Goal: Book appointment/travel/reservation

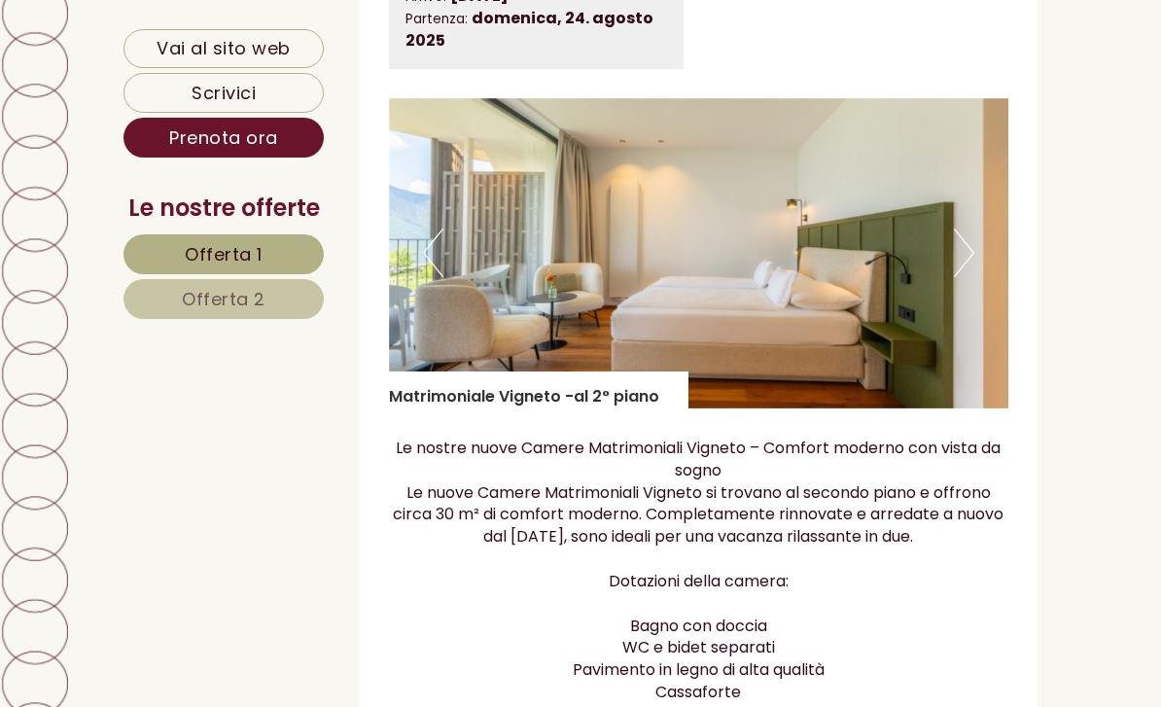
scroll to position [1306, 0]
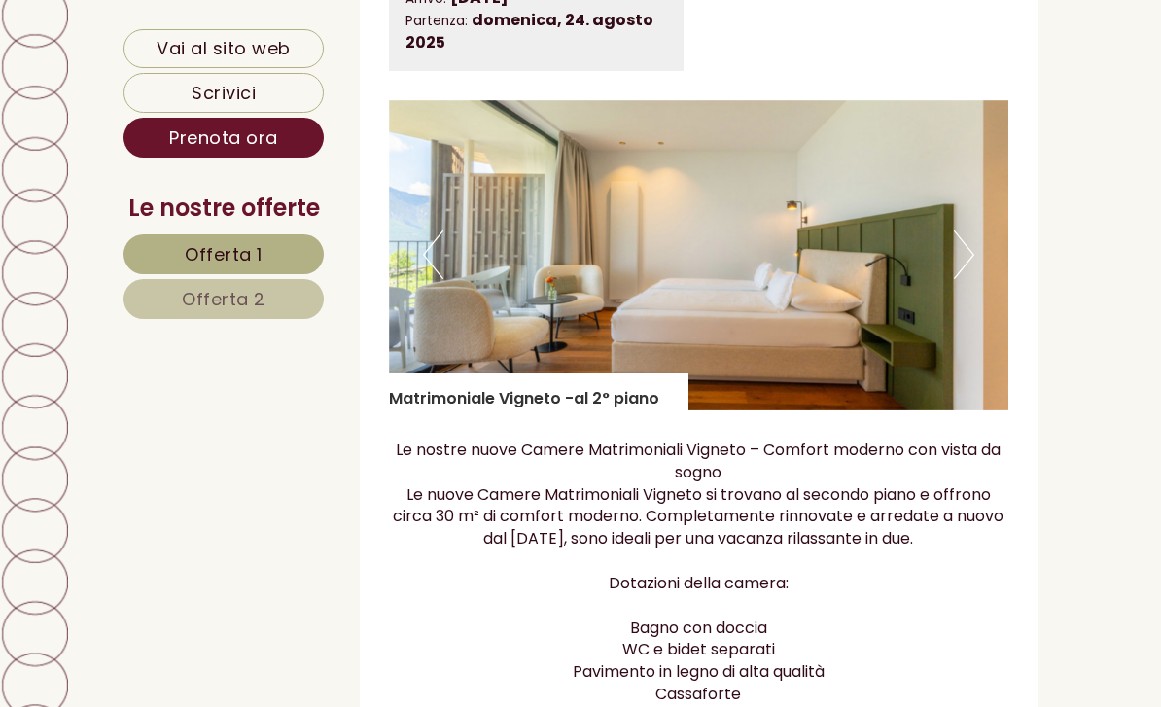
click at [845, 241] on img at bounding box center [699, 255] width 621 height 310
click at [982, 241] on img at bounding box center [699, 255] width 621 height 310
click at [969, 241] on button "Next" at bounding box center [964, 255] width 20 height 49
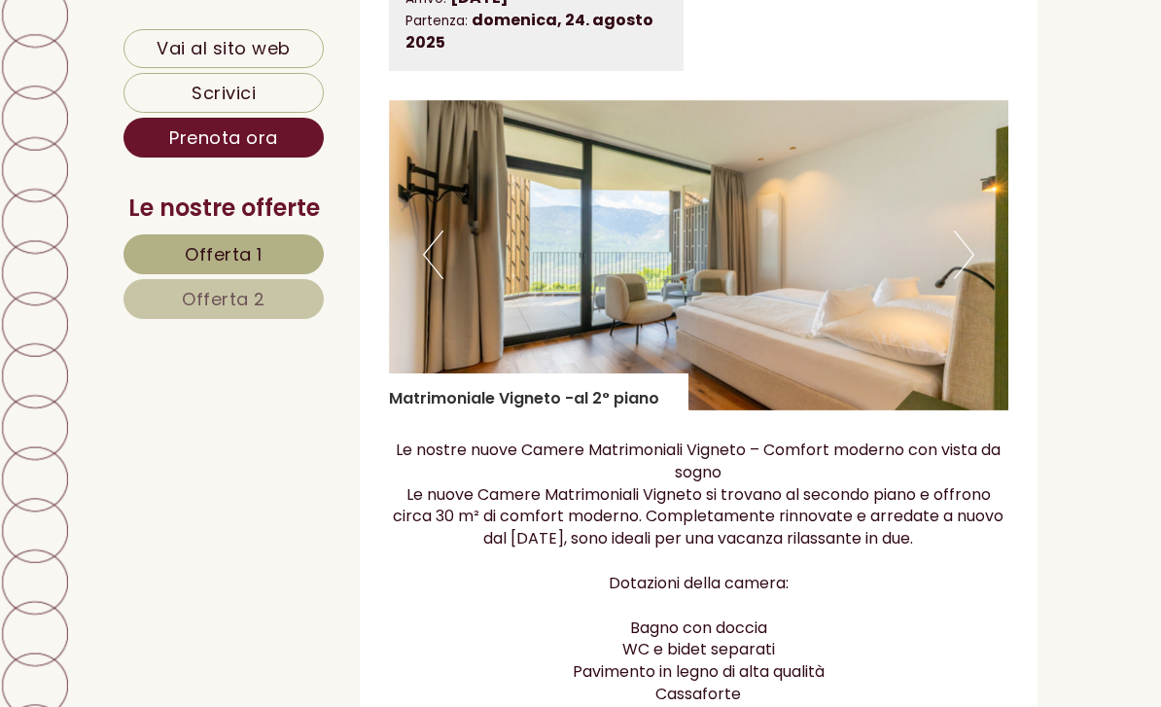
click at [975, 238] on img at bounding box center [699, 255] width 621 height 310
click at [963, 244] on button "Next" at bounding box center [964, 255] width 20 height 49
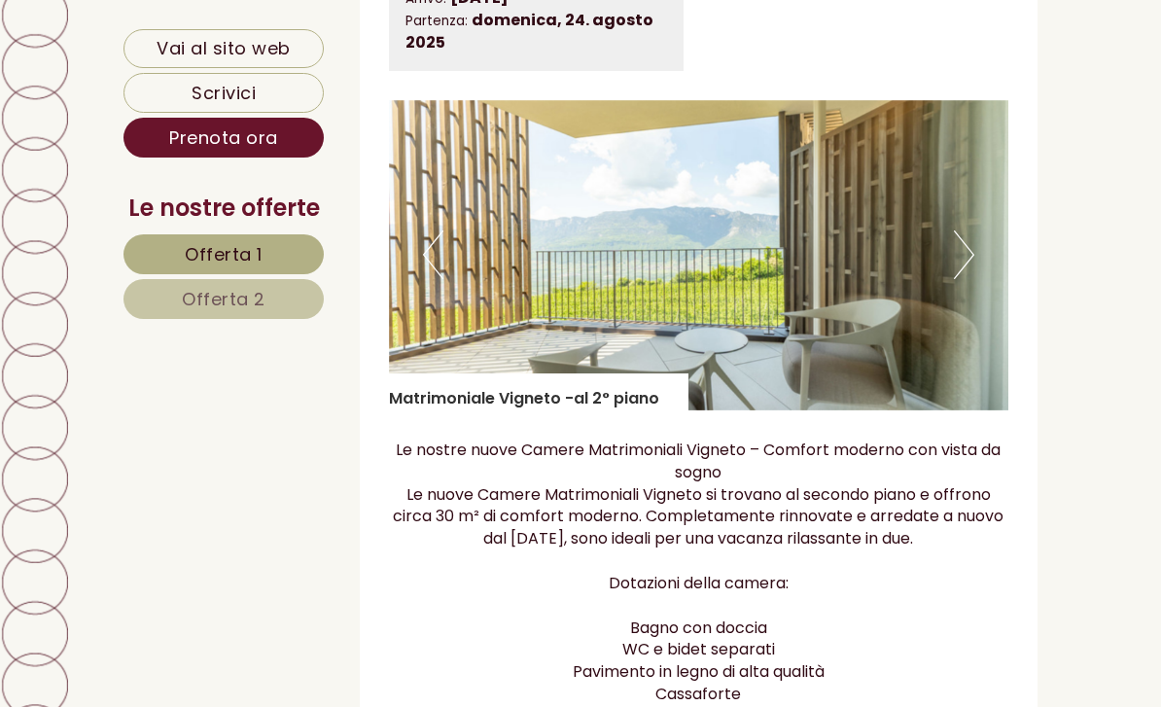
scroll to position [0, 0]
click at [970, 245] on button "Next" at bounding box center [964, 255] width 20 height 49
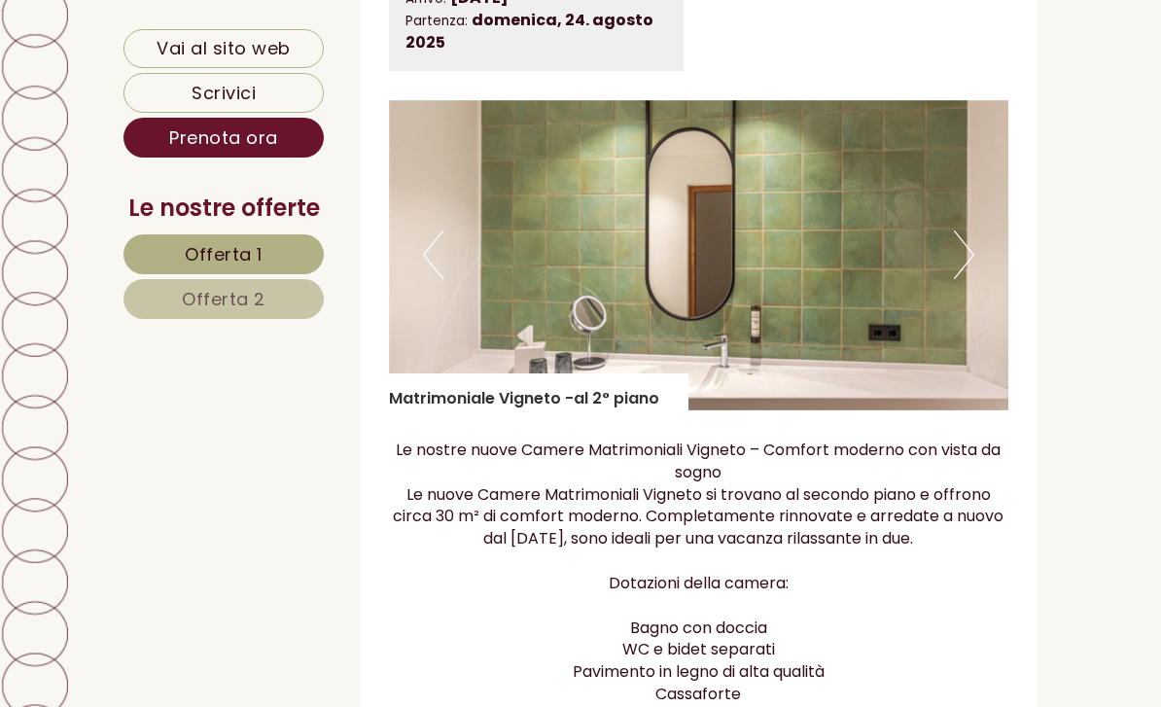
click at [965, 240] on button "Next" at bounding box center [964, 255] width 20 height 49
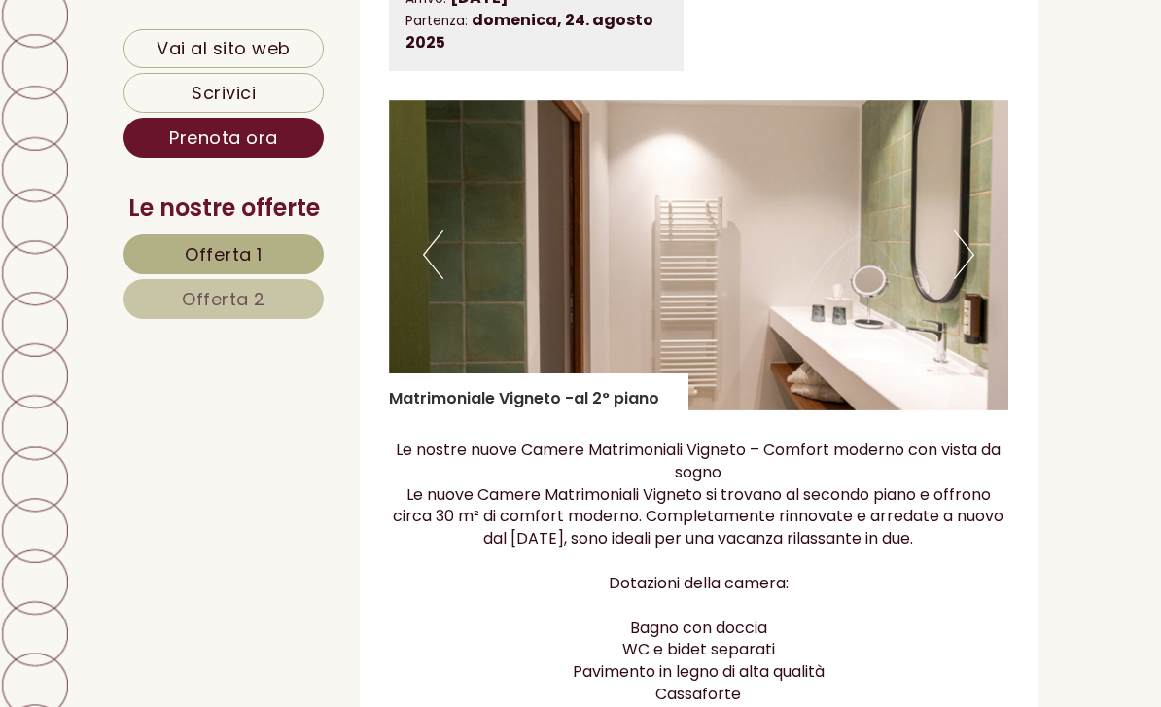
click at [971, 239] on button "Next" at bounding box center [964, 255] width 20 height 49
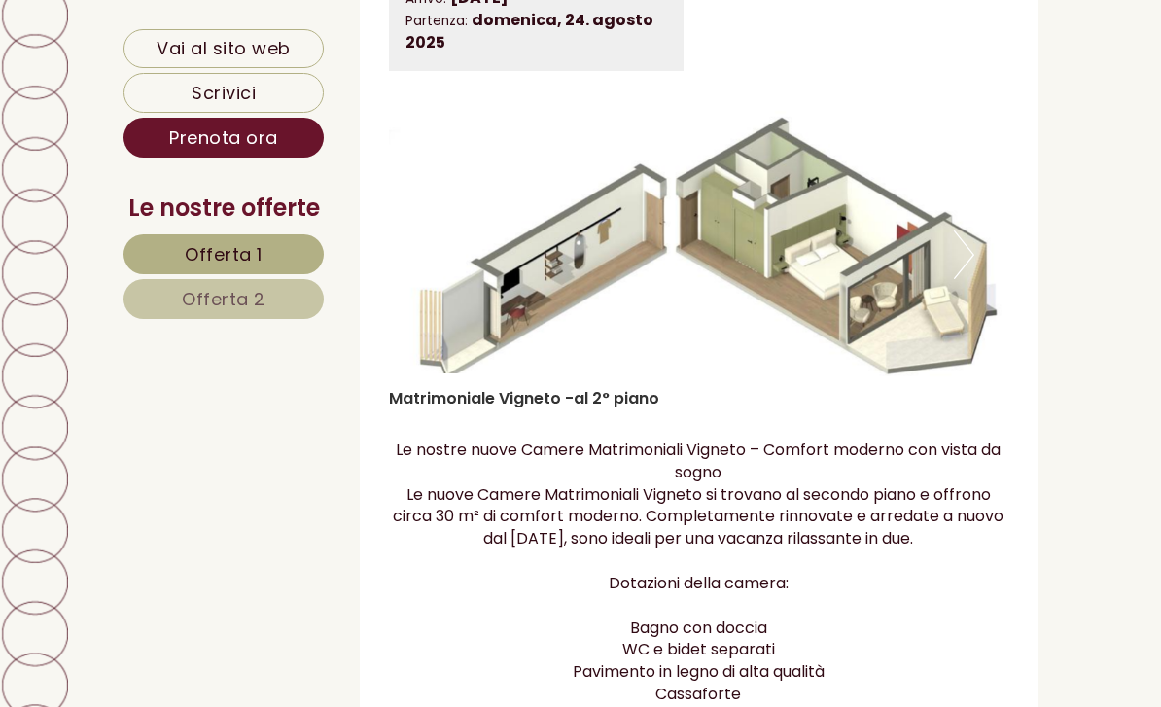
click at [978, 238] on img at bounding box center [699, 255] width 621 height 310
click at [958, 250] on button "Next" at bounding box center [964, 255] width 20 height 49
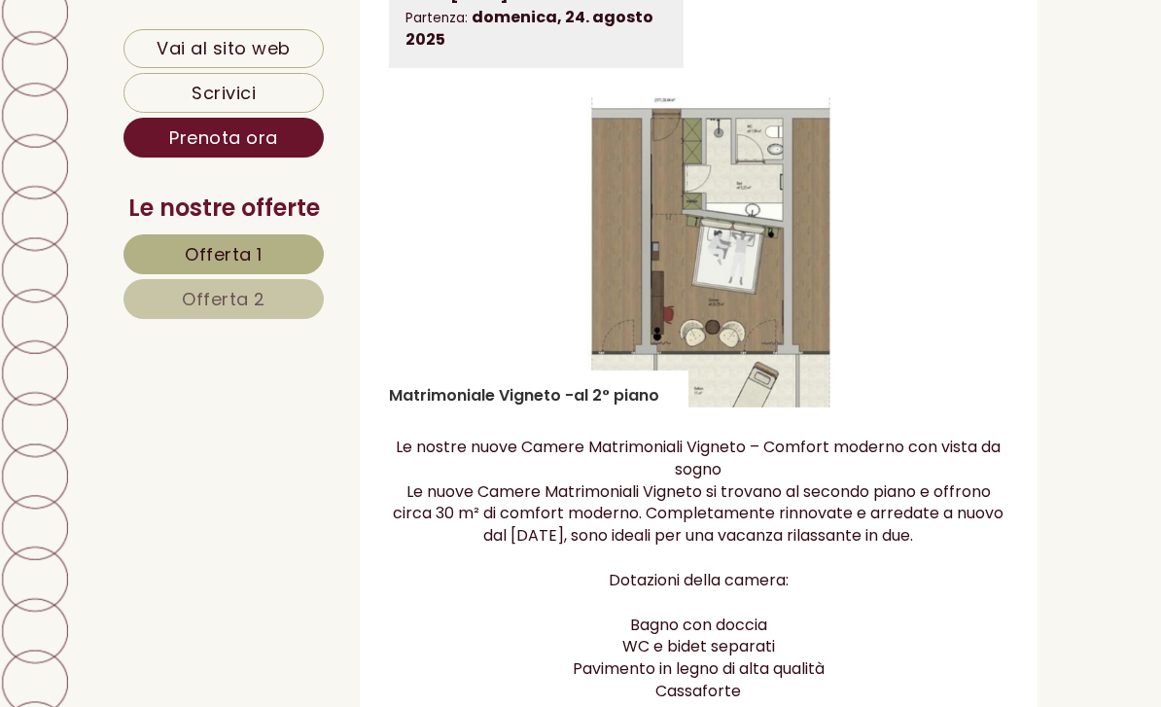
scroll to position [1307, 0]
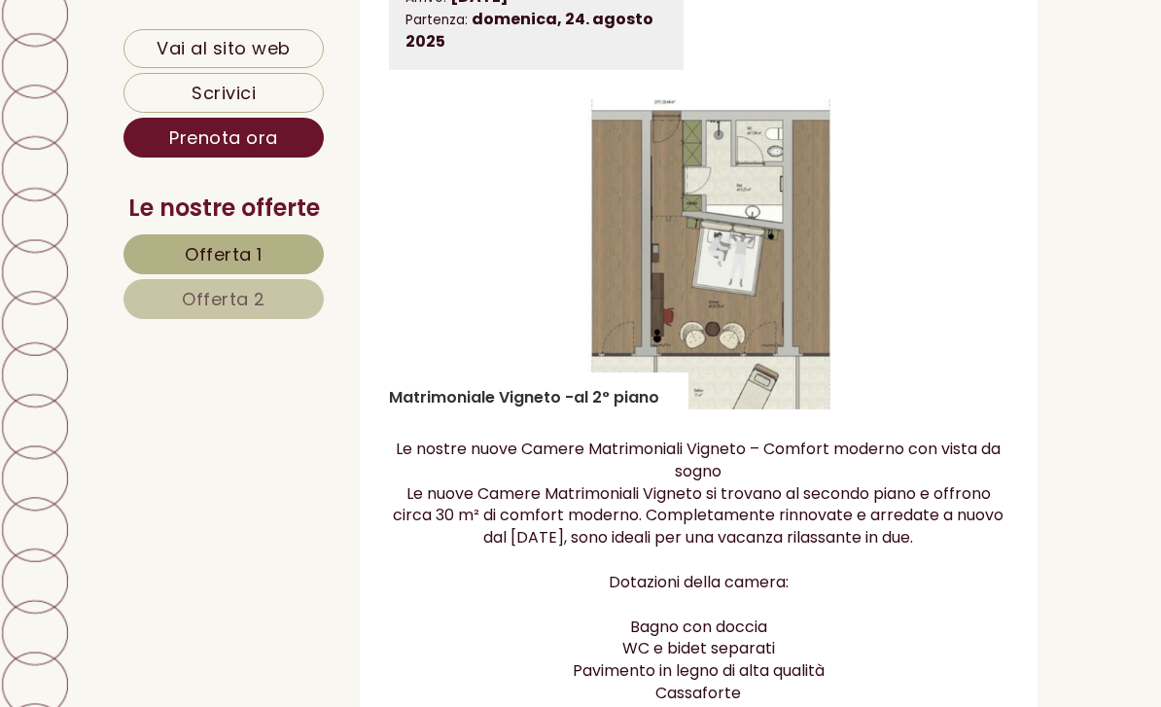
click at [1018, 242] on div "Offerta 1 di 2 Offerta 1 1x Matrimoniale Vigneto -al 2° piano 2 Persone: Camera…" at bounding box center [699, 531] width 679 height 1566
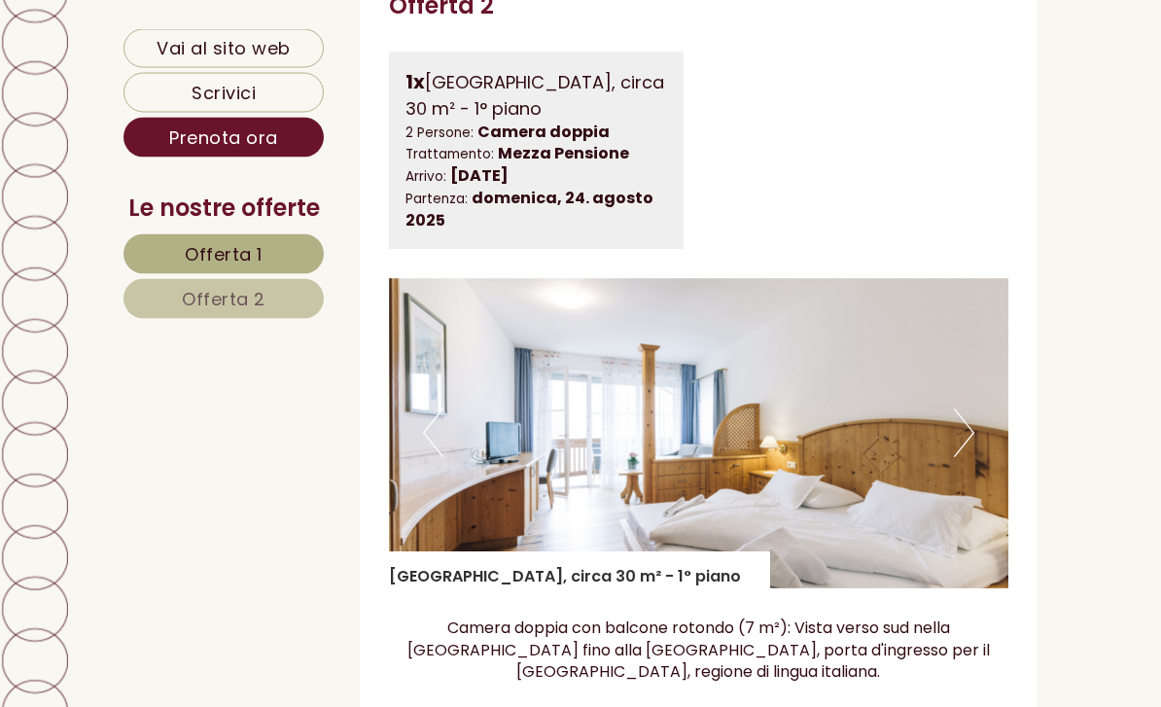
scroll to position [2842, 0]
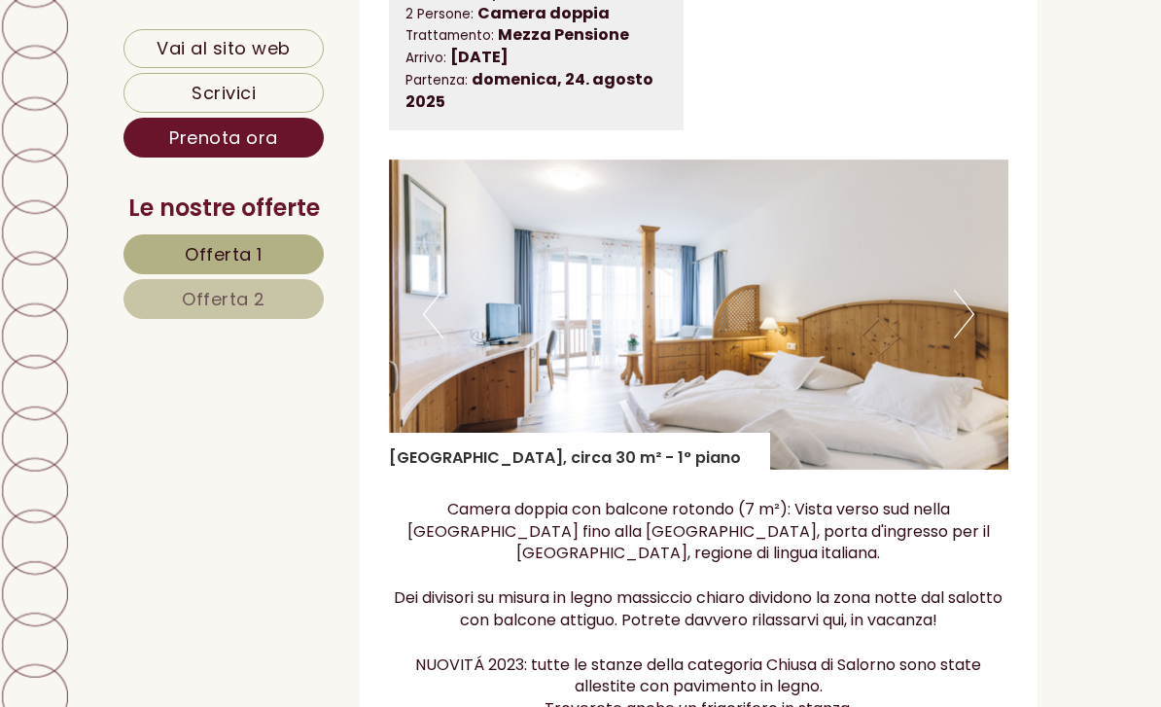
click at [978, 274] on img at bounding box center [699, 315] width 621 height 310
click at [974, 290] on button "Next" at bounding box center [964, 314] width 20 height 49
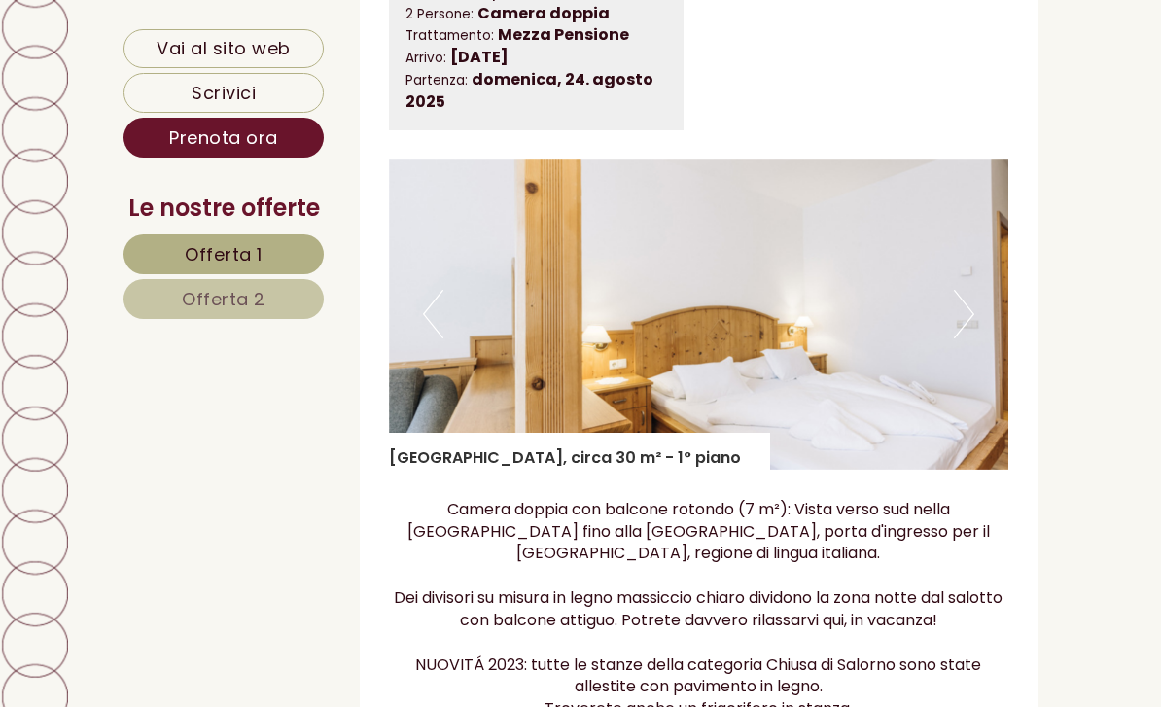
click at [978, 270] on img at bounding box center [699, 315] width 621 height 310
click at [966, 290] on button "Next" at bounding box center [964, 314] width 20 height 49
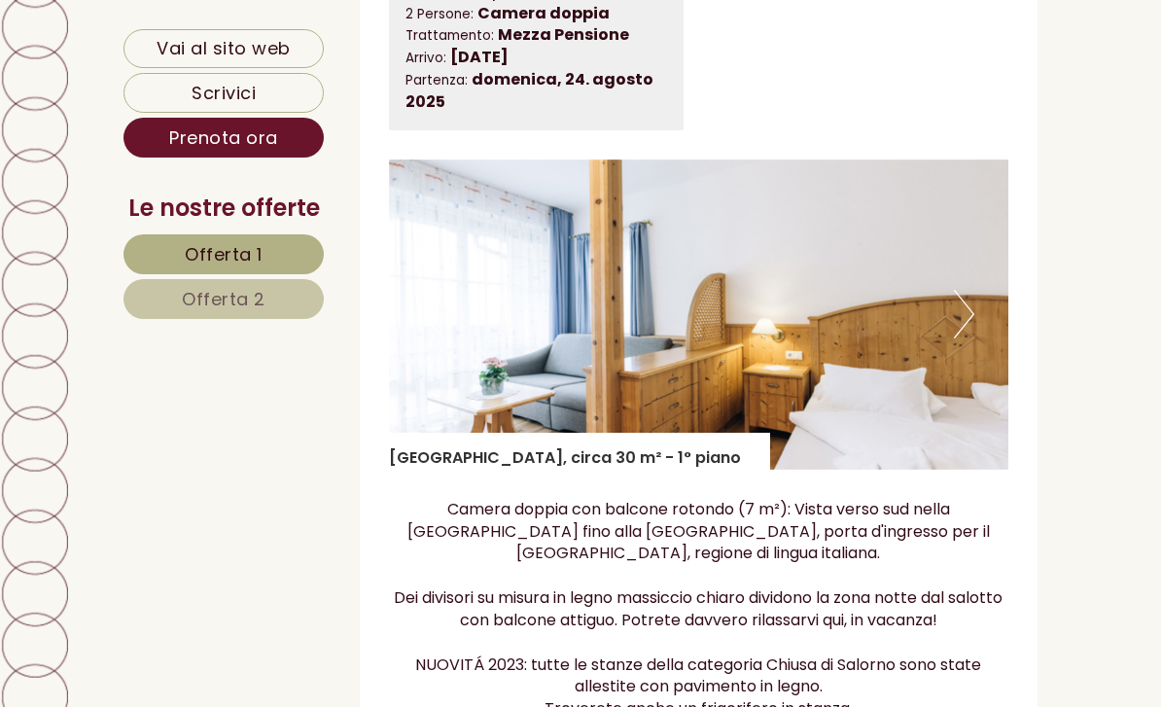
click at [977, 273] on img at bounding box center [699, 315] width 621 height 310
click at [962, 290] on button "Next" at bounding box center [964, 314] width 20 height 49
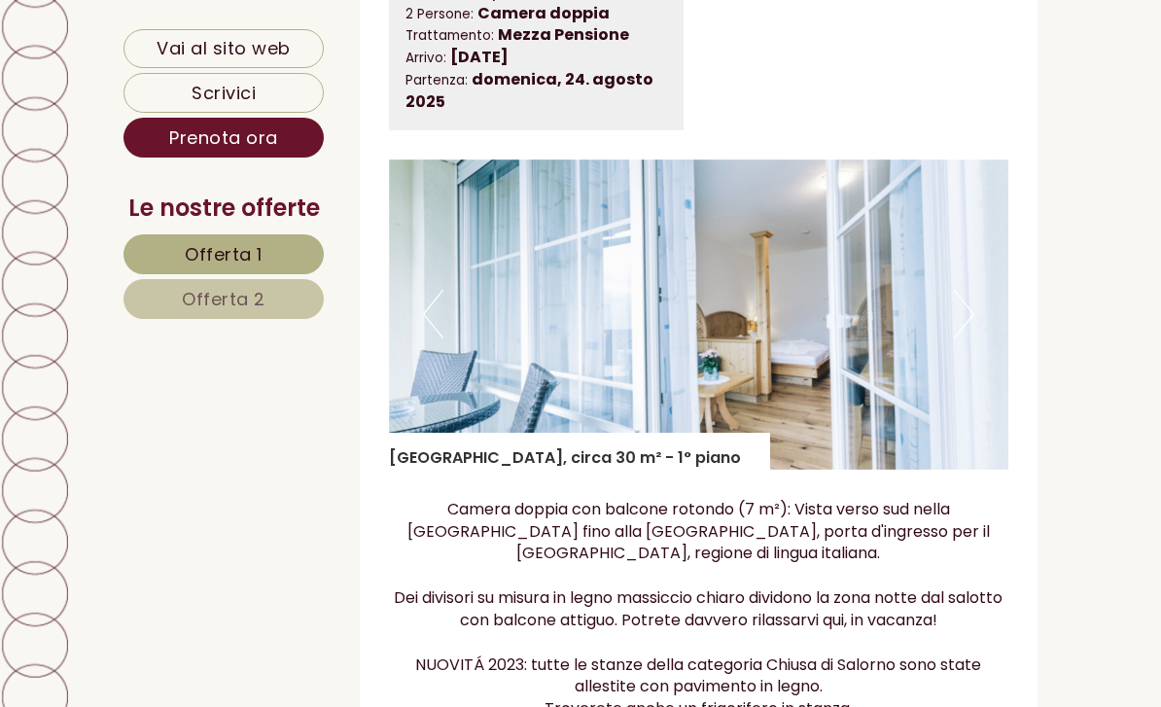
click at [971, 290] on button "Next" at bounding box center [964, 314] width 20 height 49
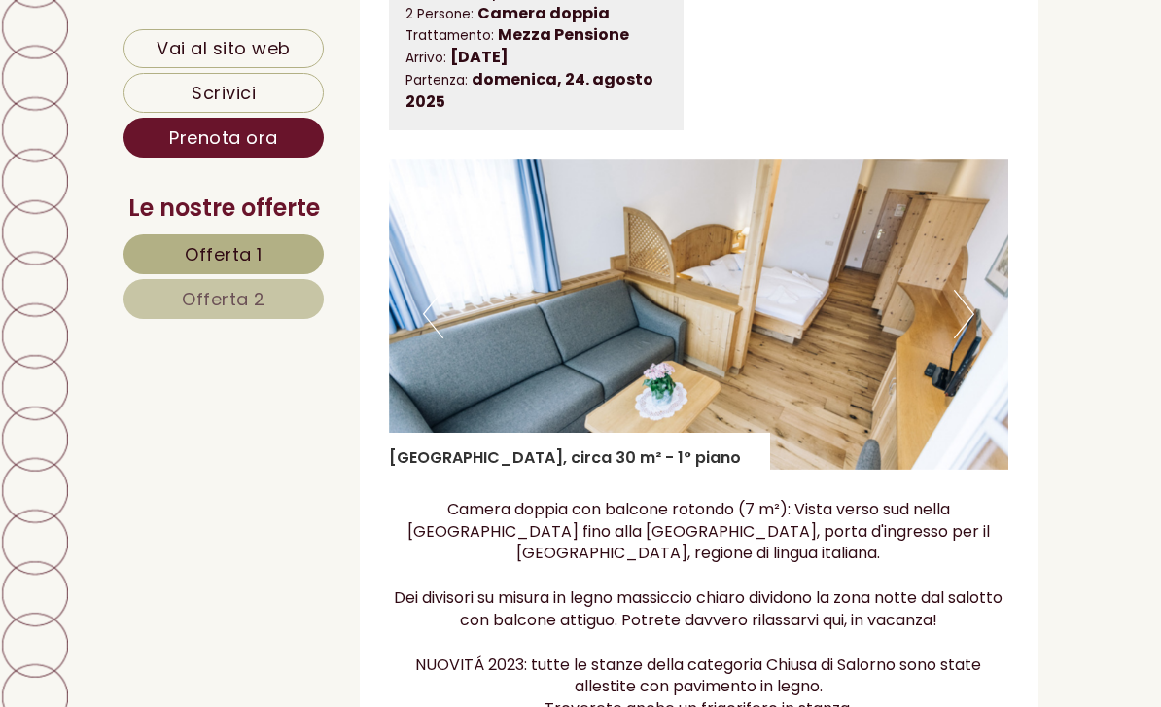
click at [977, 276] on img at bounding box center [699, 315] width 621 height 310
click at [966, 290] on button "Next" at bounding box center [964, 314] width 20 height 49
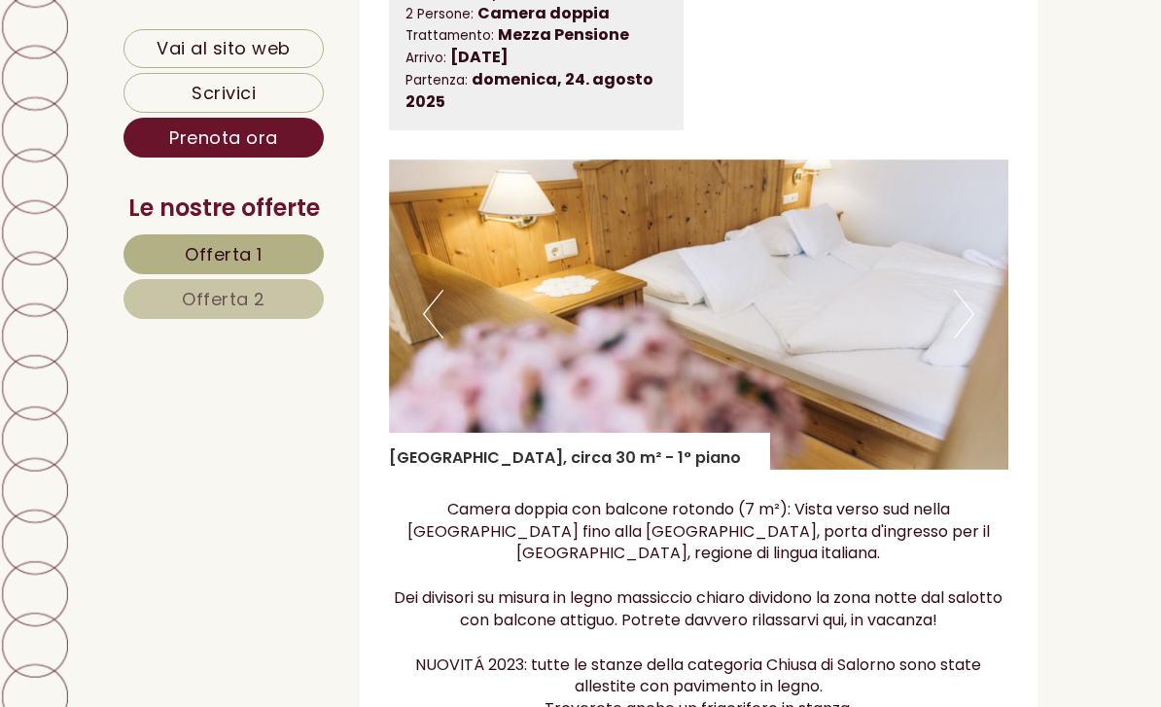
click at [977, 279] on img at bounding box center [699, 315] width 621 height 310
click at [971, 290] on button "Next" at bounding box center [964, 314] width 20 height 49
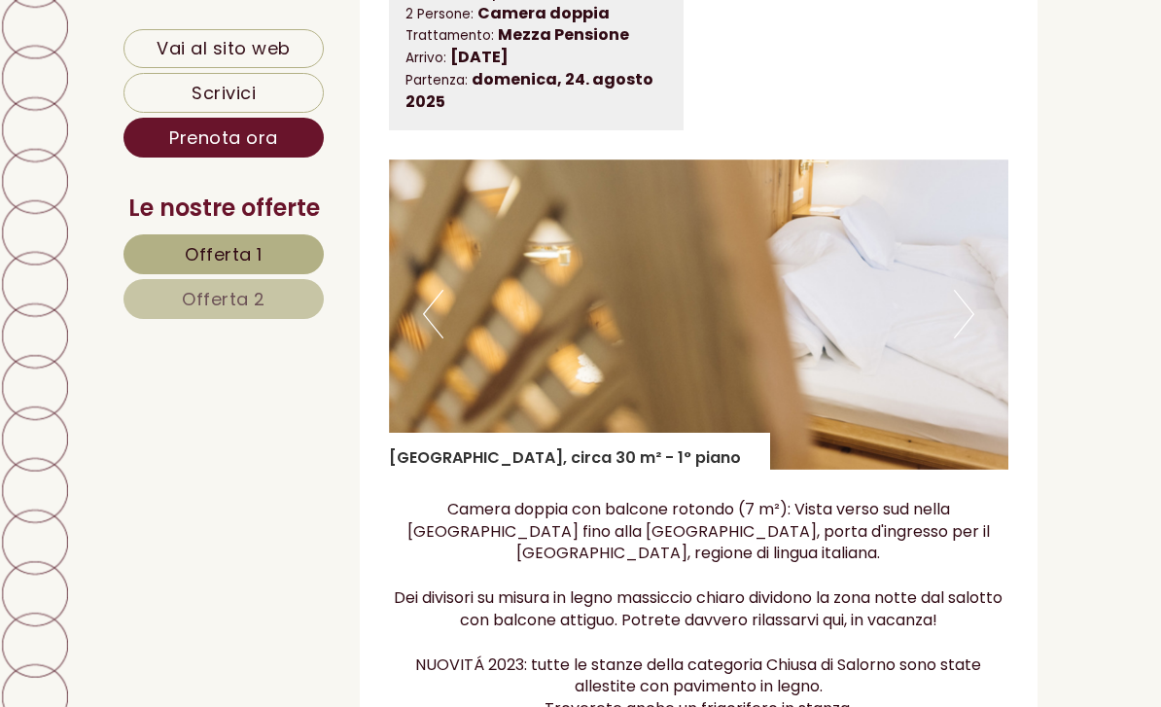
click at [974, 290] on button "Next" at bounding box center [964, 314] width 20 height 49
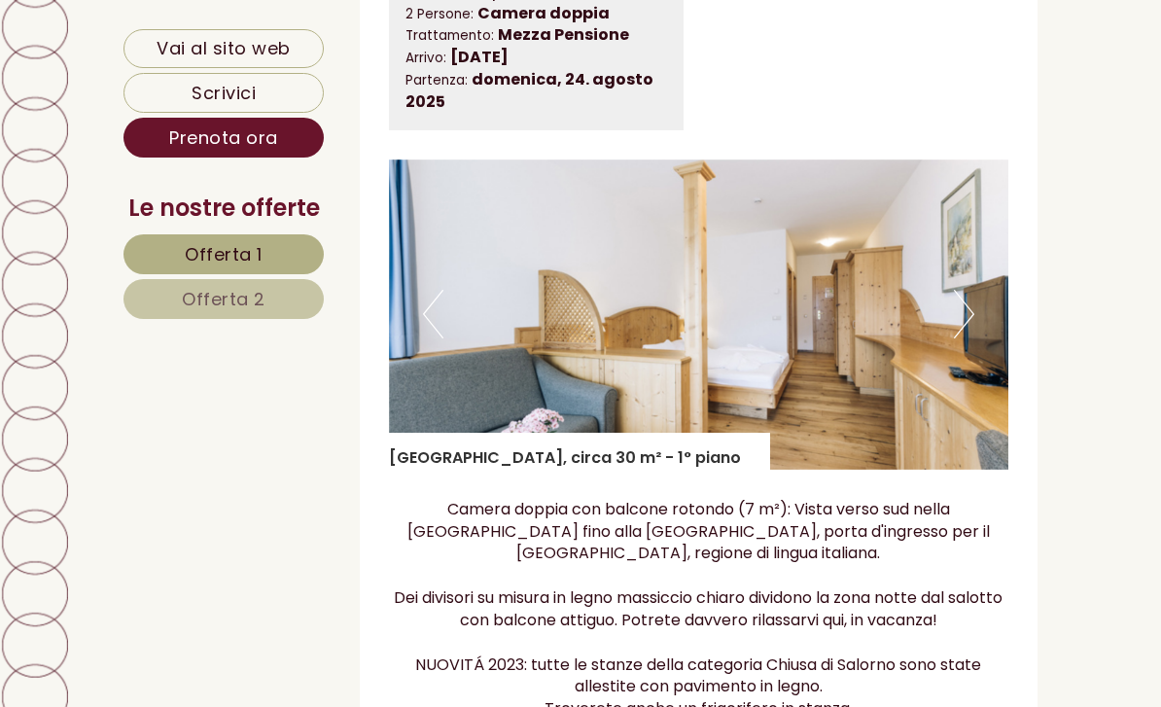
click at [970, 290] on button "Next" at bounding box center [964, 314] width 20 height 49
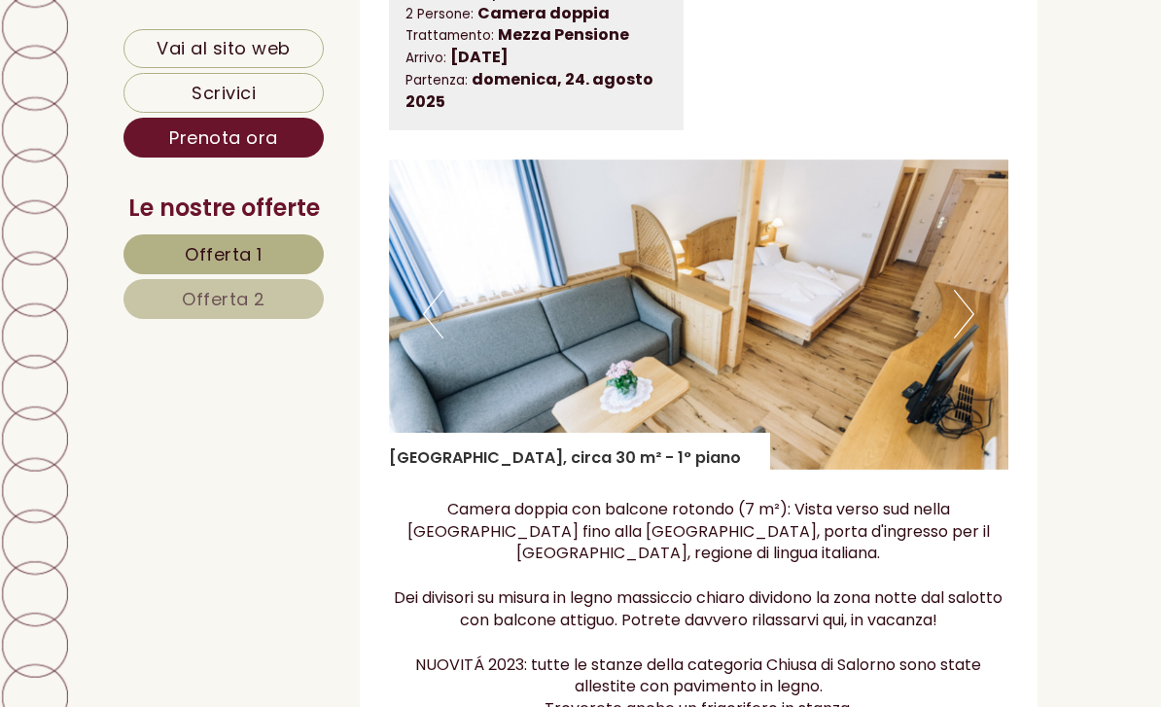
click at [961, 290] on button "Next" at bounding box center [964, 314] width 20 height 49
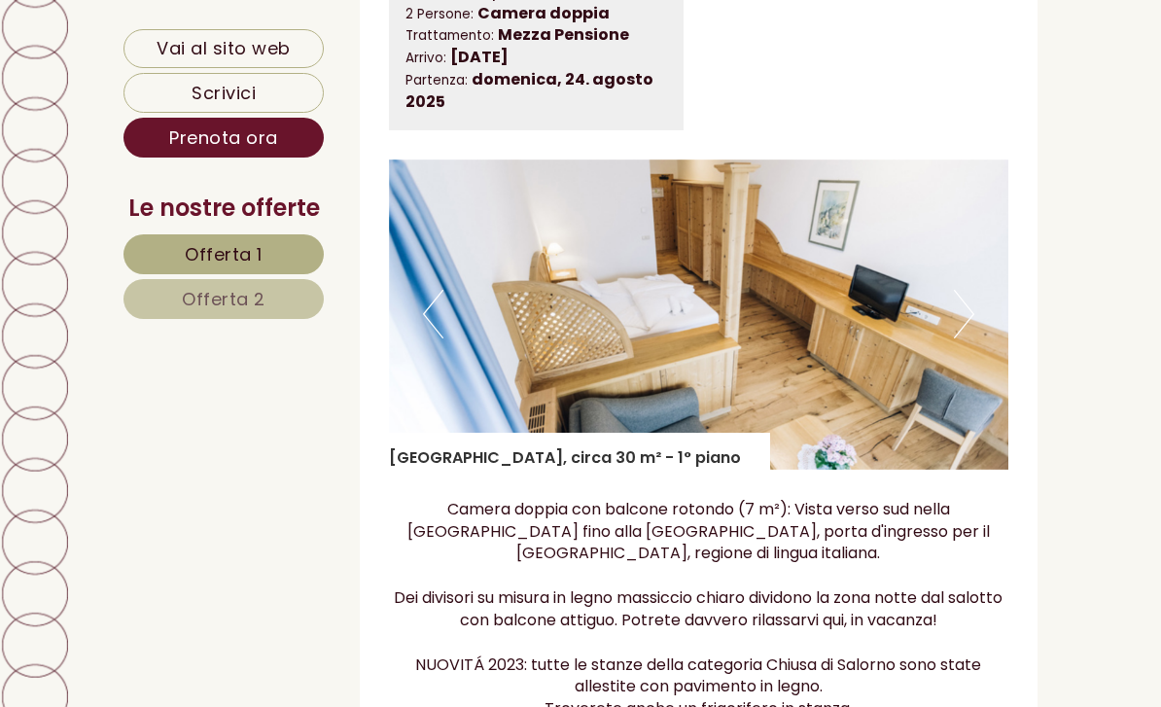
click at [984, 269] on img at bounding box center [699, 315] width 621 height 310
click at [971, 290] on button "Next" at bounding box center [964, 314] width 20 height 49
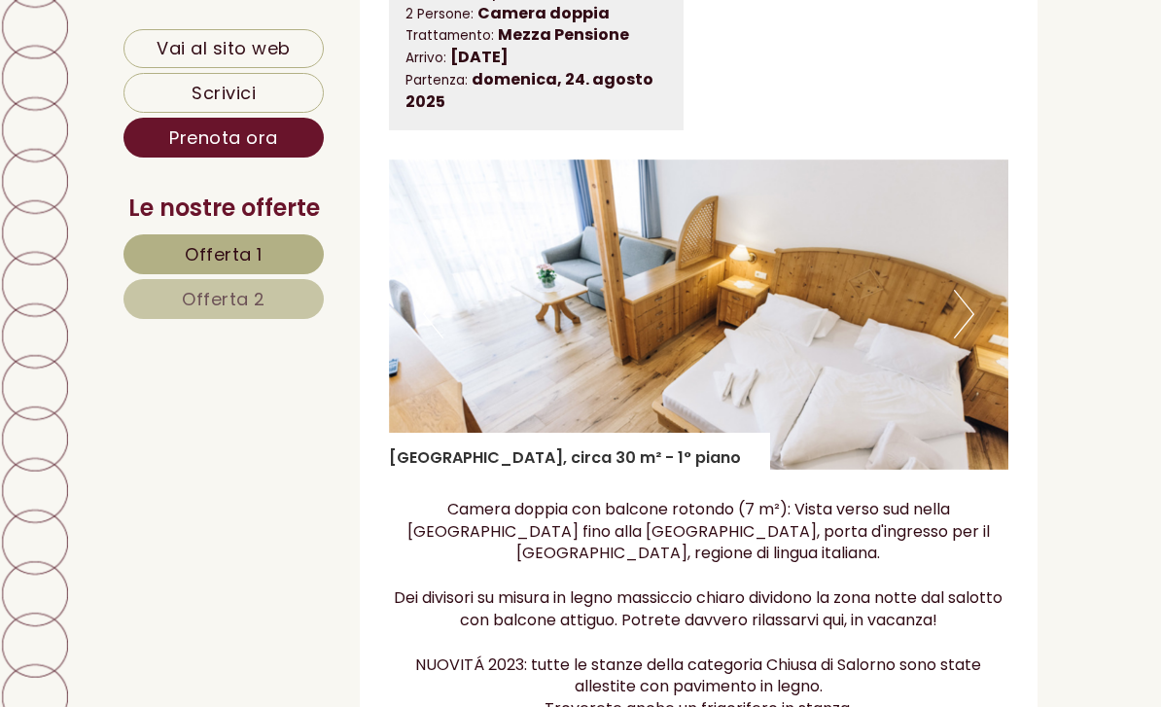
click at [978, 272] on img at bounding box center [699, 315] width 621 height 310
click at [968, 290] on button "Next" at bounding box center [964, 314] width 20 height 49
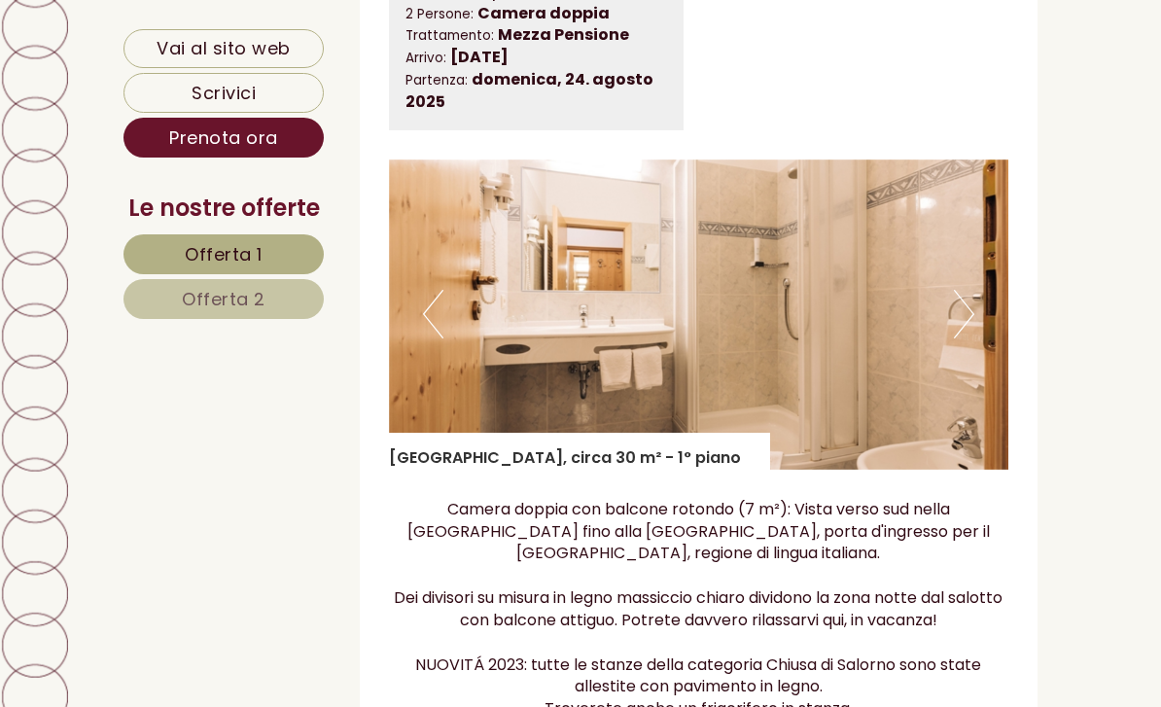
click at [968, 290] on button "Next" at bounding box center [964, 314] width 20 height 49
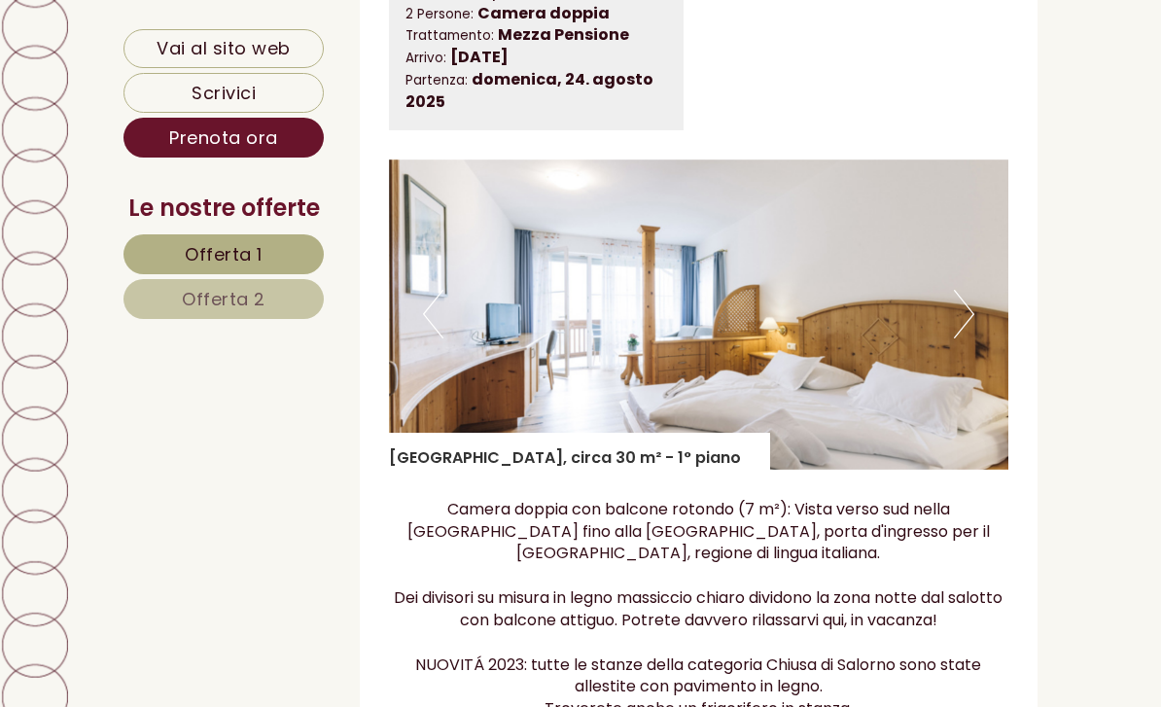
click at [967, 290] on button "Next" at bounding box center [964, 314] width 20 height 49
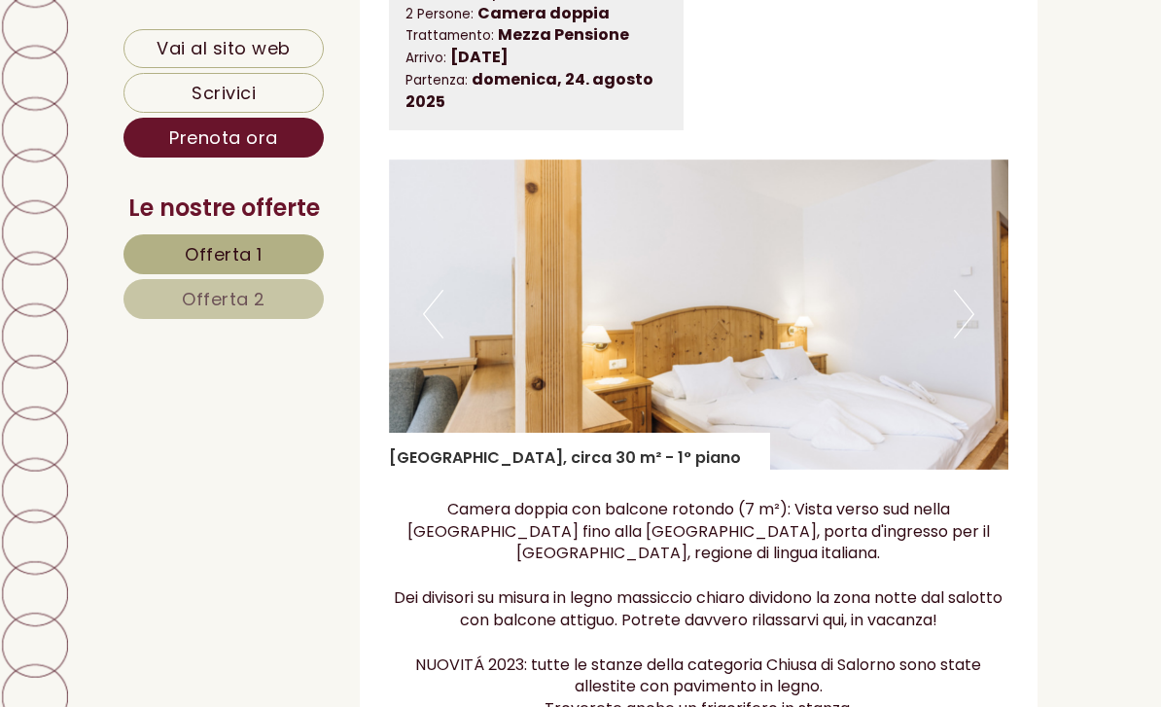
click at [966, 290] on button "Next" at bounding box center [964, 314] width 20 height 49
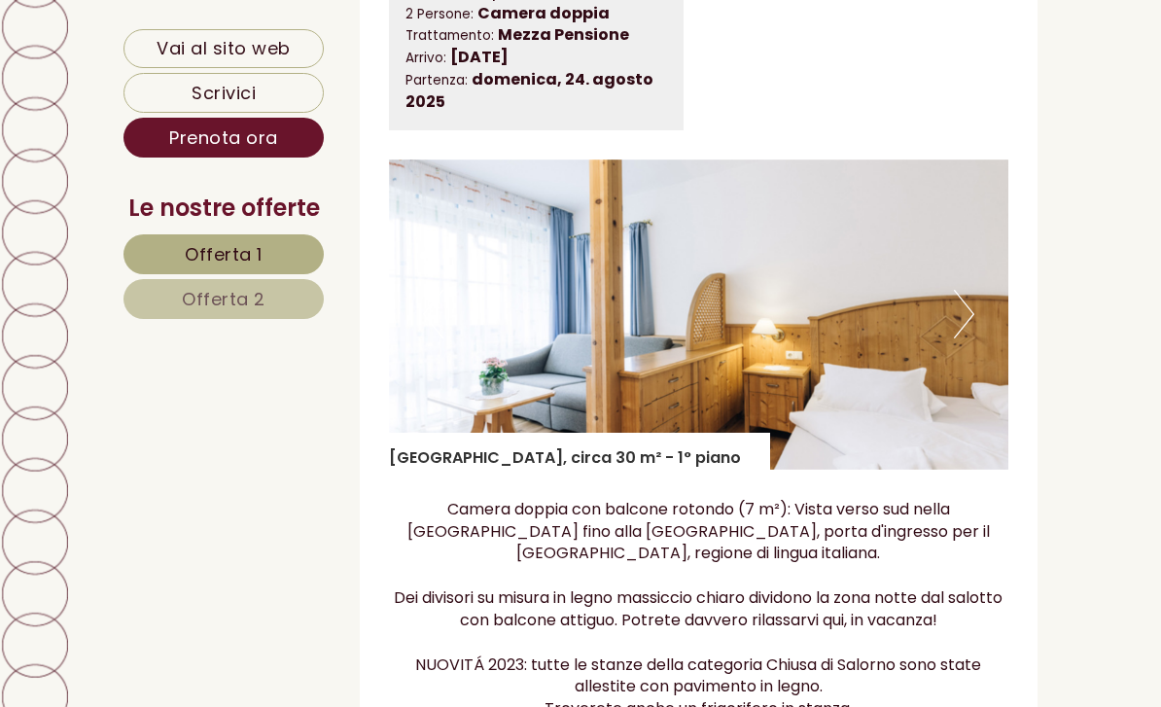
click at [968, 290] on button "Next" at bounding box center [964, 314] width 20 height 49
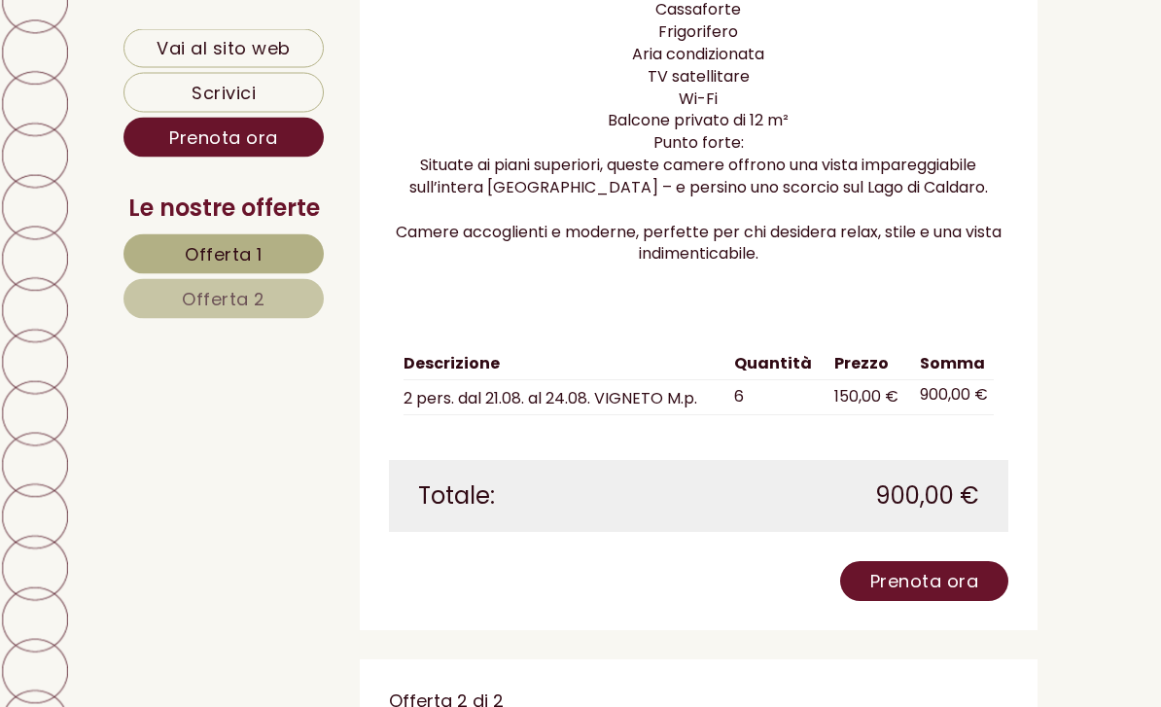
scroll to position [1991, 0]
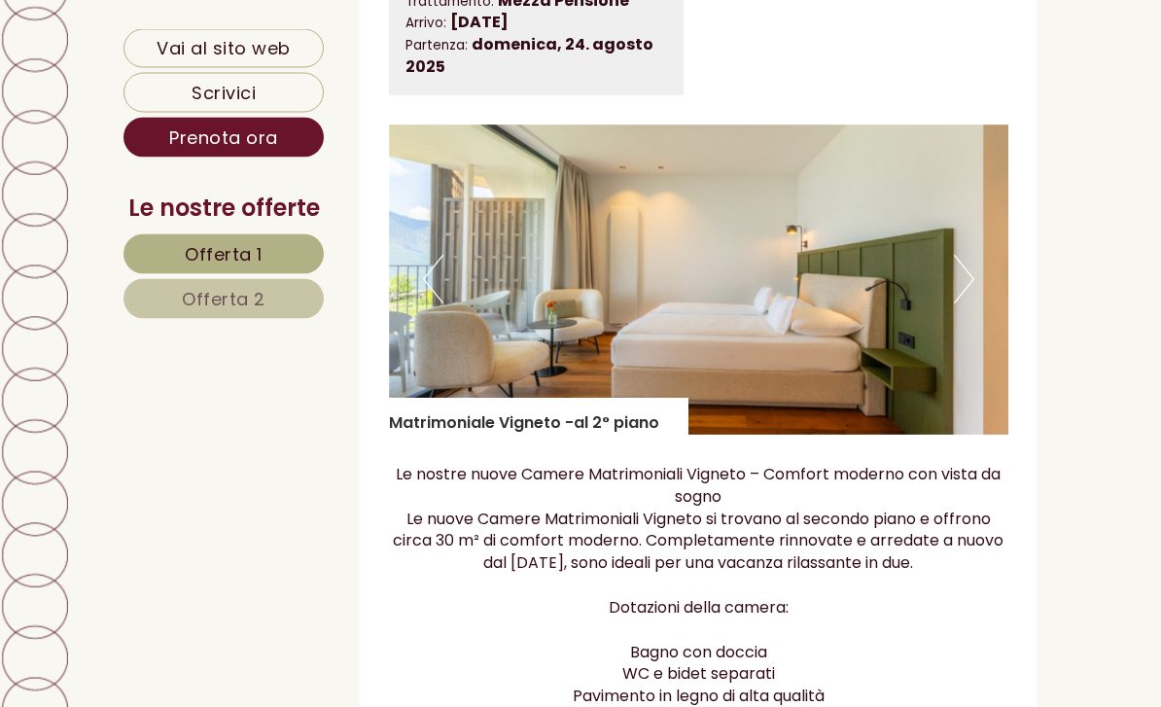
click at [974, 271] on button "Next" at bounding box center [964, 280] width 20 height 49
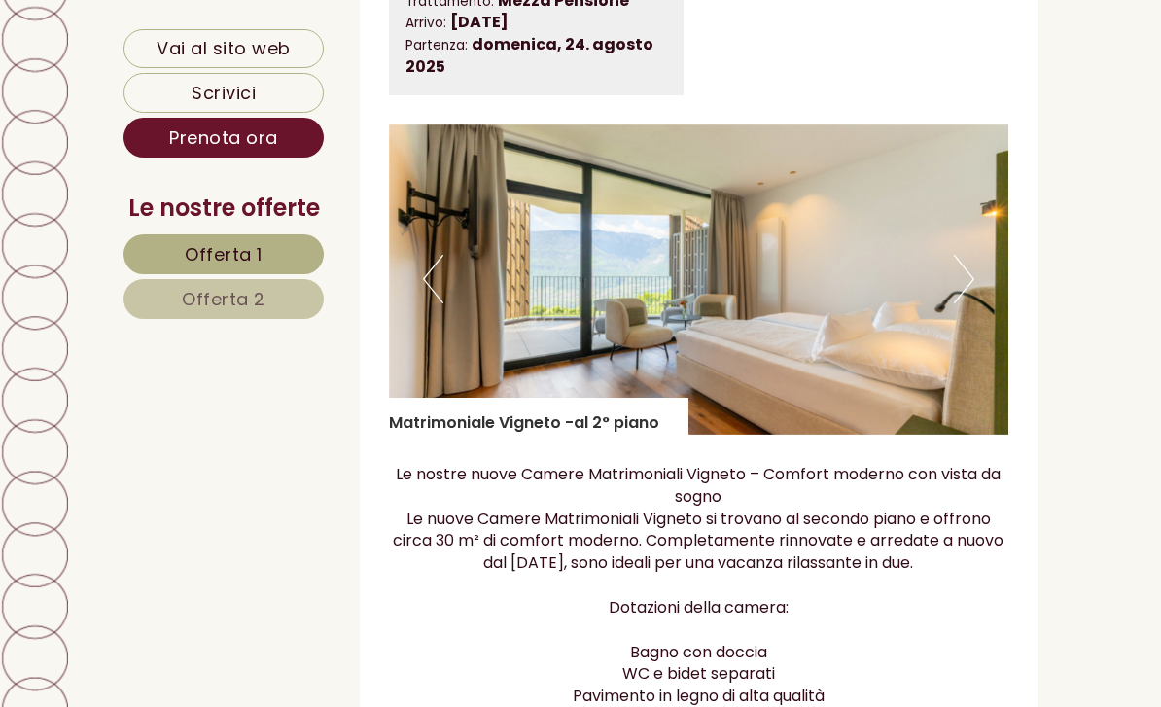
click at [977, 263] on img at bounding box center [699, 279] width 621 height 310
click at [971, 275] on button "Next" at bounding box center [964, 279] width 20 height 49
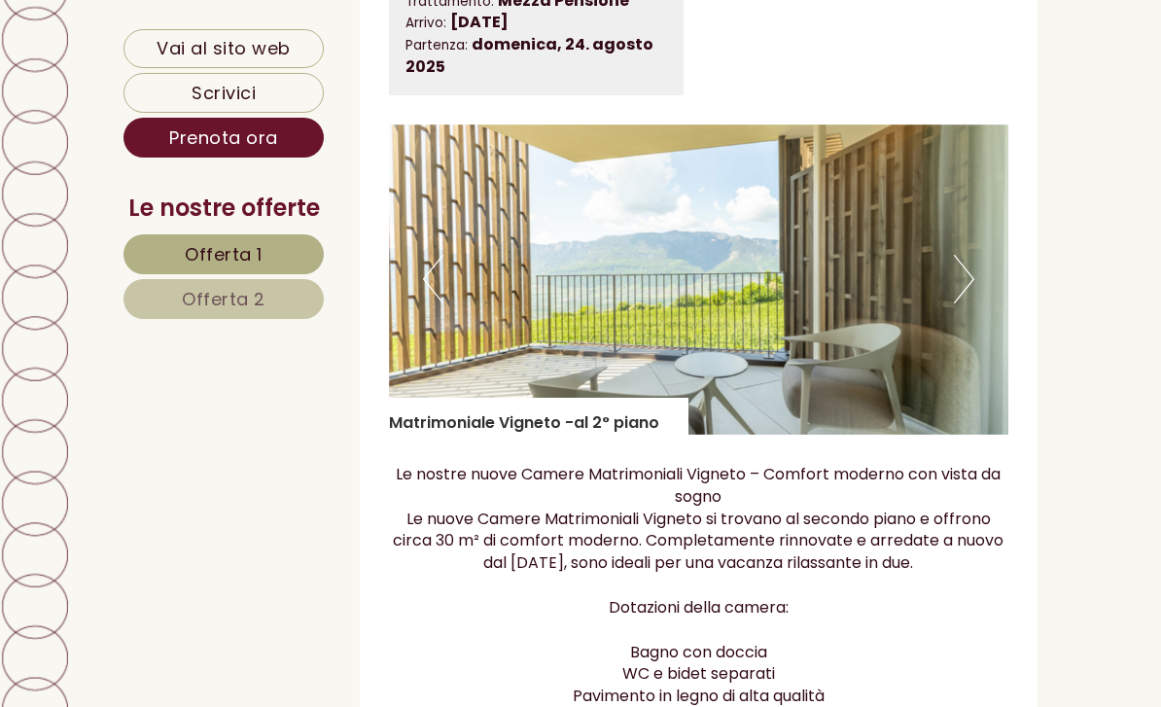
click at [969, 268] on button "Next" at bounding box center [964, 279] width 20 height 49
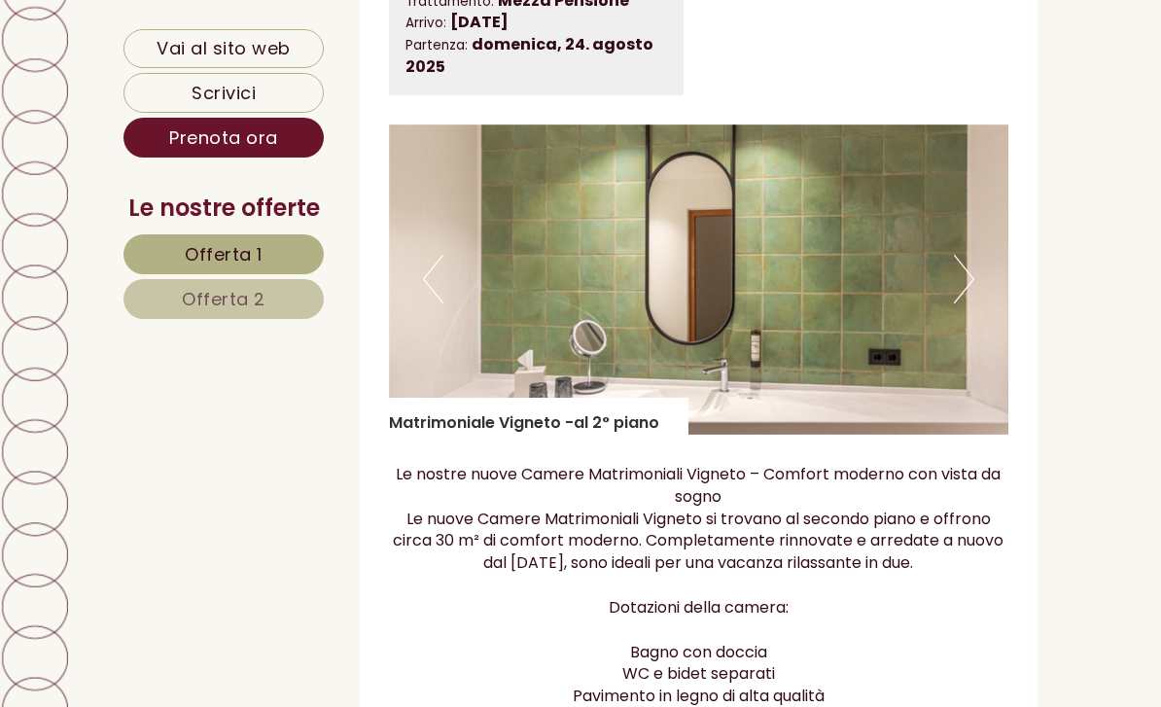
click at [981, 263] on img at bounding box center [699, 279] width 621 height 310
click at [967, 269] on button "Next" at bounding box center [964, 279] width 20 height 49
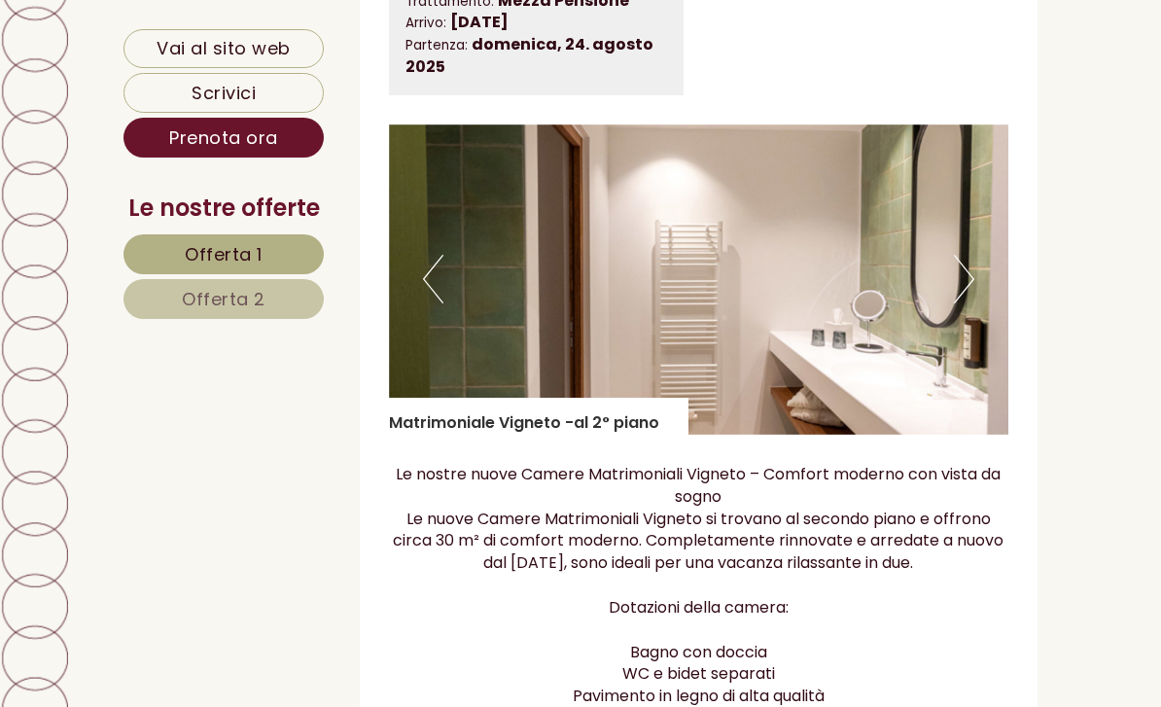
click at [961, 266] on button "Next" at bounding box center [964, 279] width 20 height 49
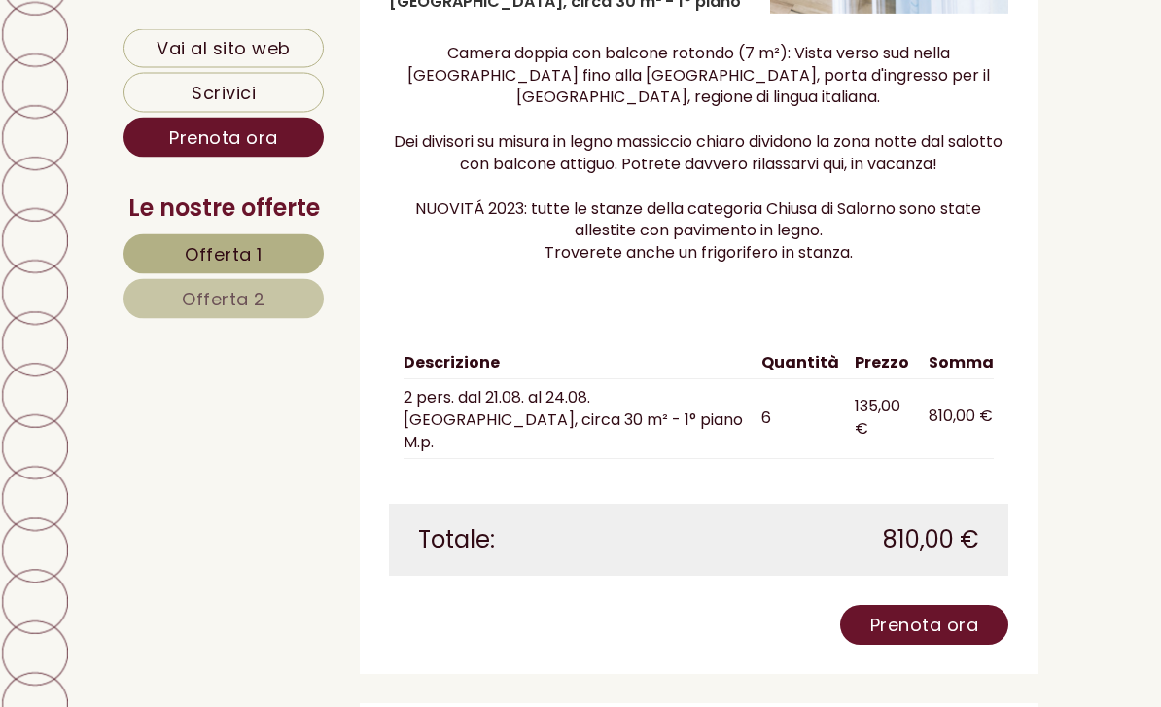
scroll to position [3310, 0]
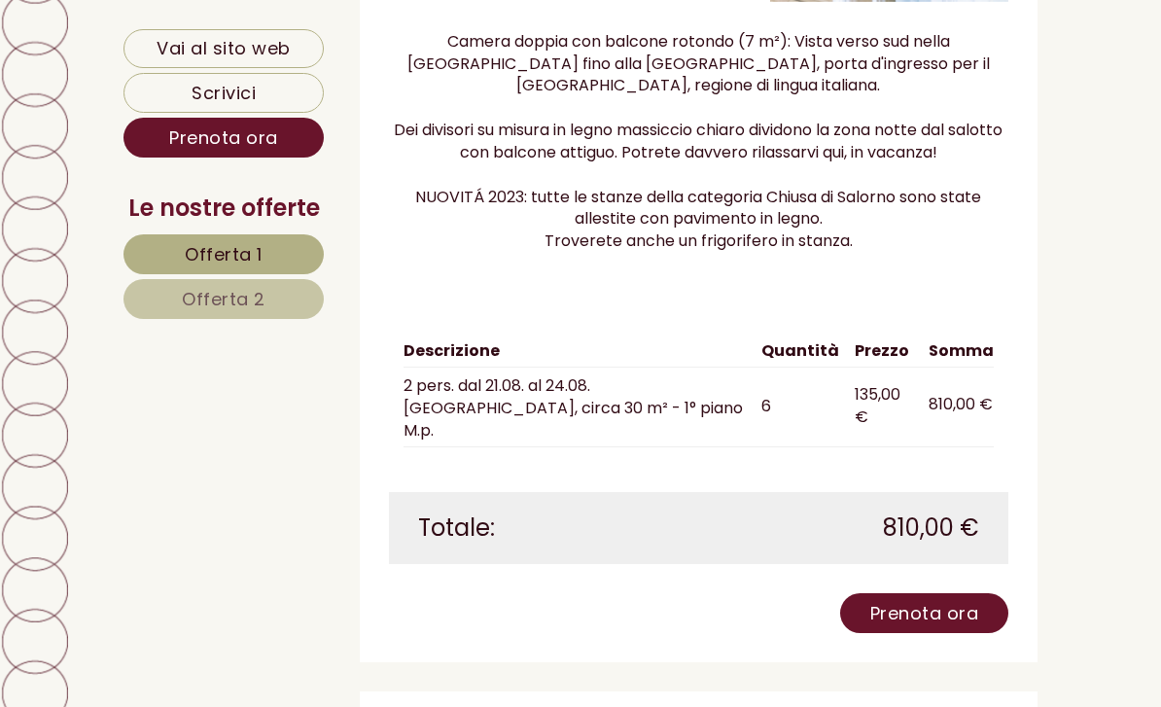
click at [948, 593] on link "Prenota ora" at bounding box center [924, 613] width 169 height 40
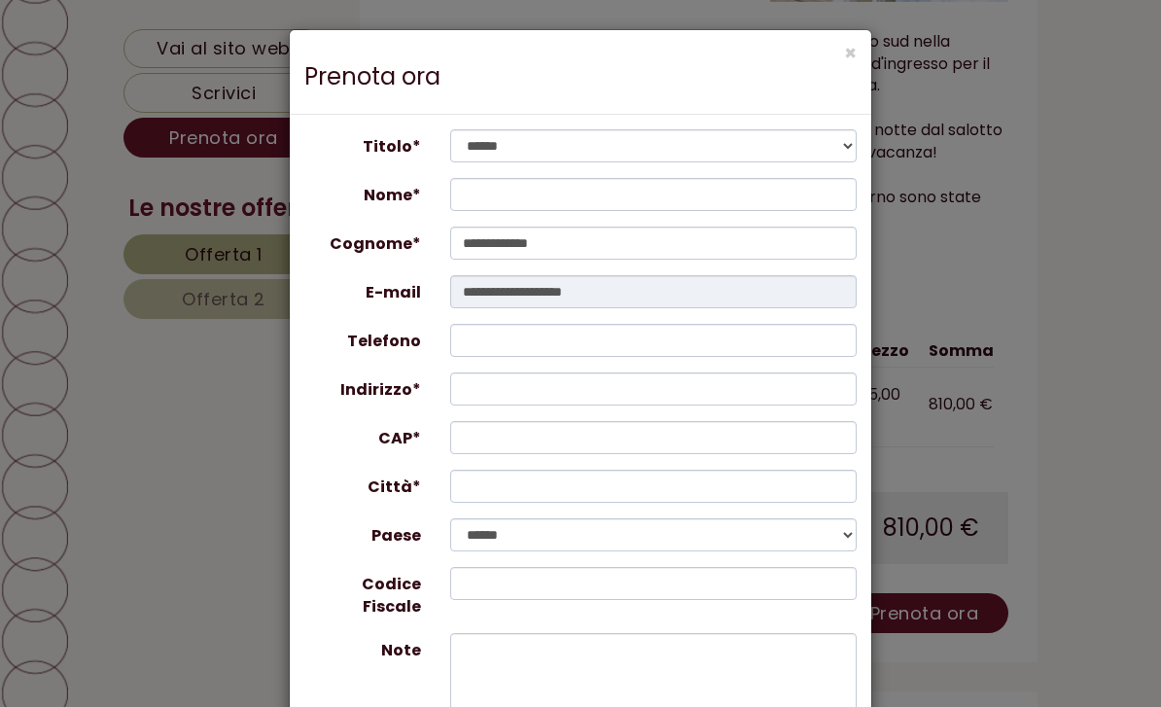
click at [860, 128] on div "**********" at bounding box center [581, 519] width 582 height 808
click at [529, 206] on input "Nome*" at bounding box center [654, 194] width 408 height 33
type input "*******"
click at [612, 248] on input "**********" at bounding box center [654, 243] width 408 height 33
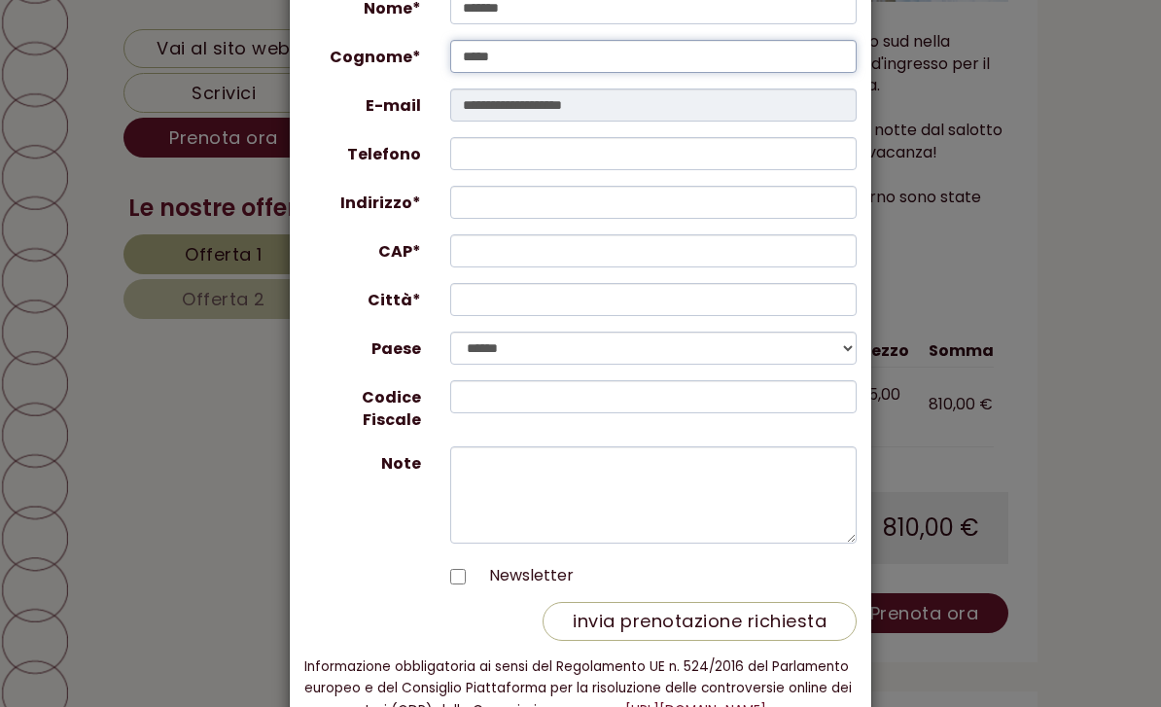
scroll to position [185, 0]
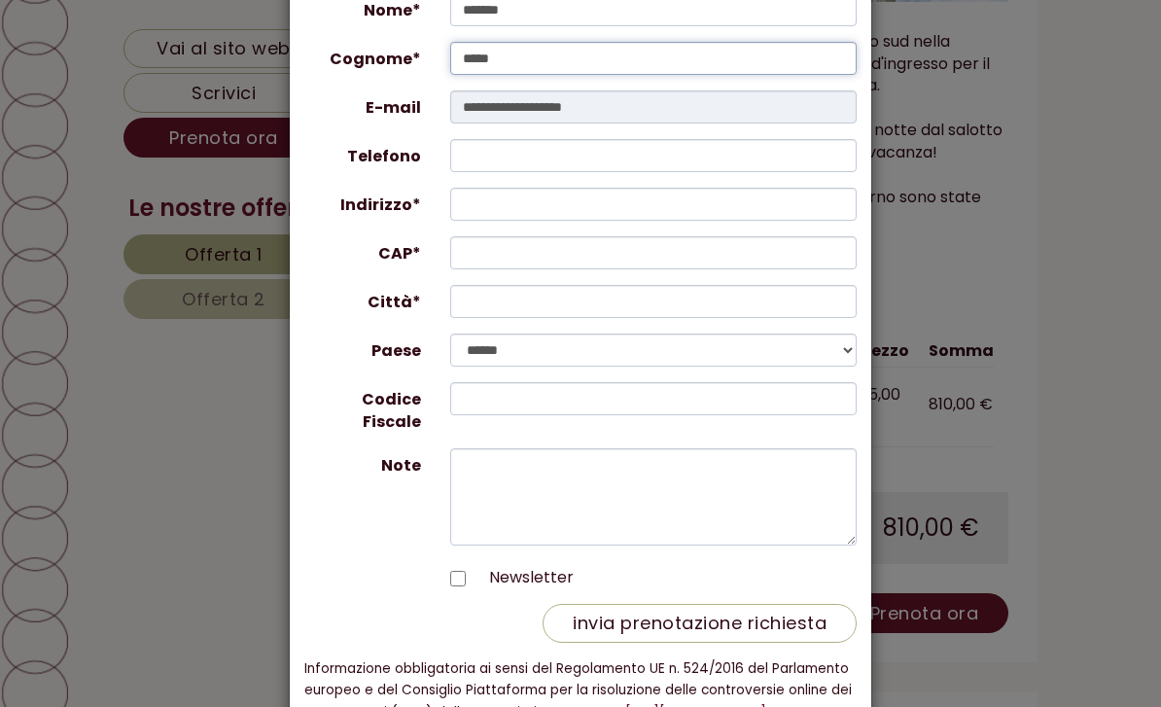
type input "*****"
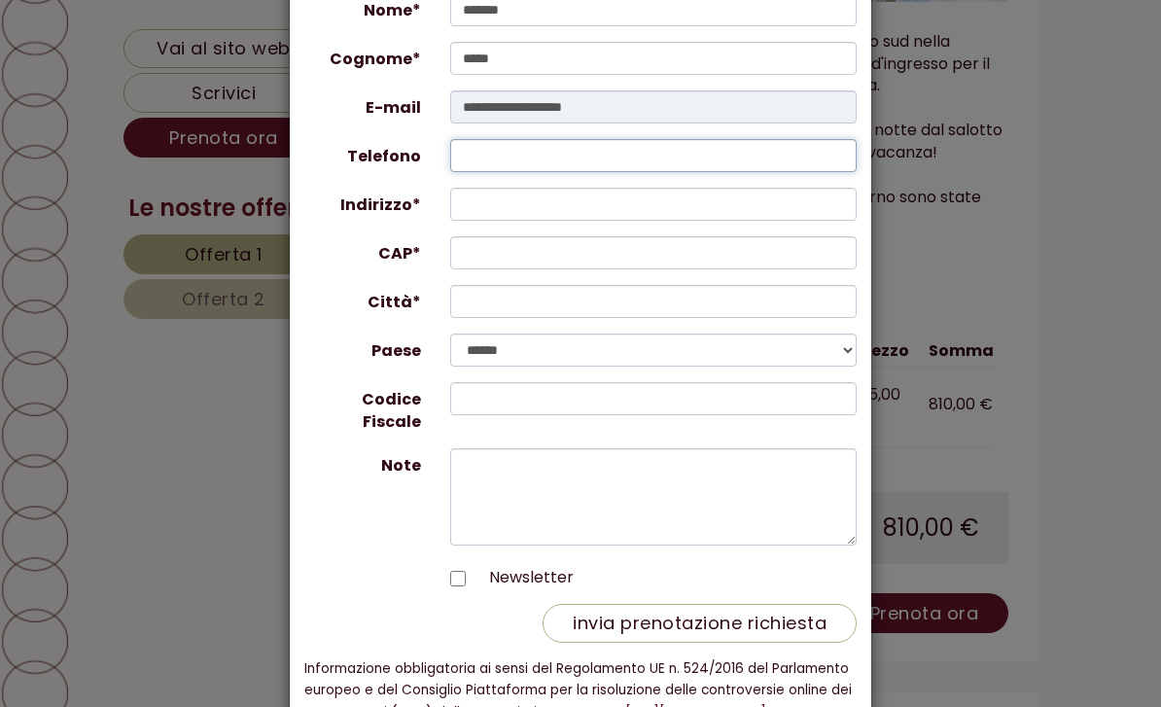
click at [587, 160] on input "Telefono" at bounding box center [654, 155] width 408 height 33
type input "**********"
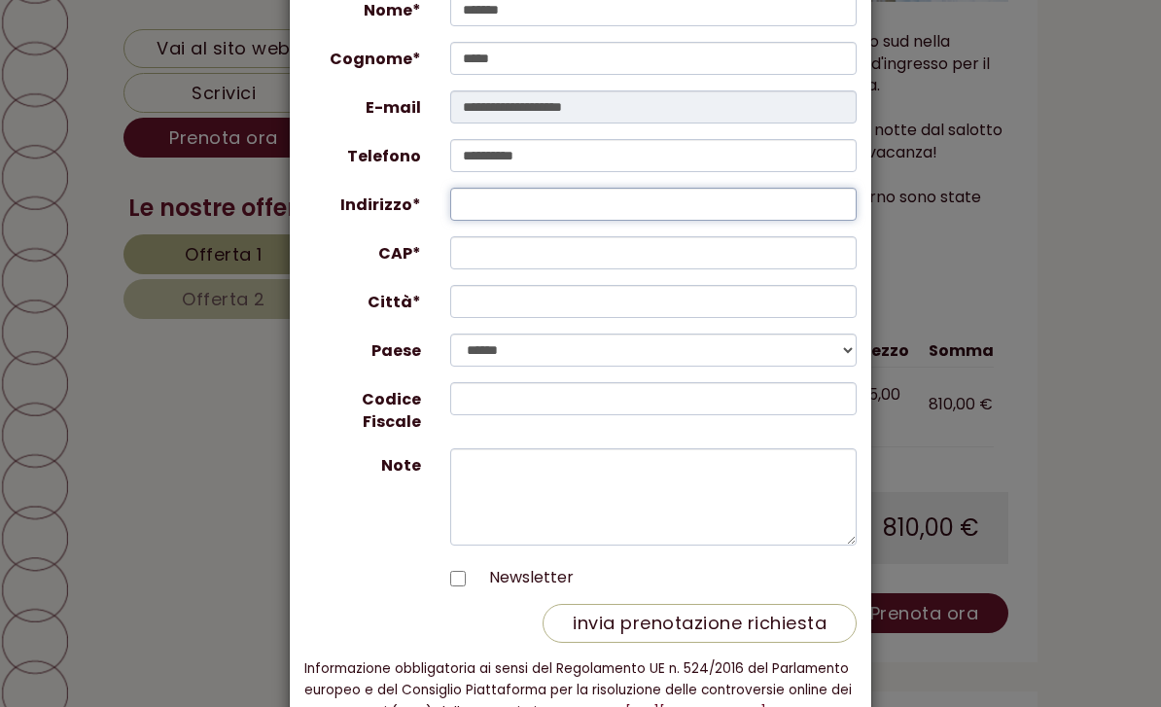
click at [641, 217] on input "Indirizzo*" at bounding box center [654, 204] width 408 height 33
type input "**********"
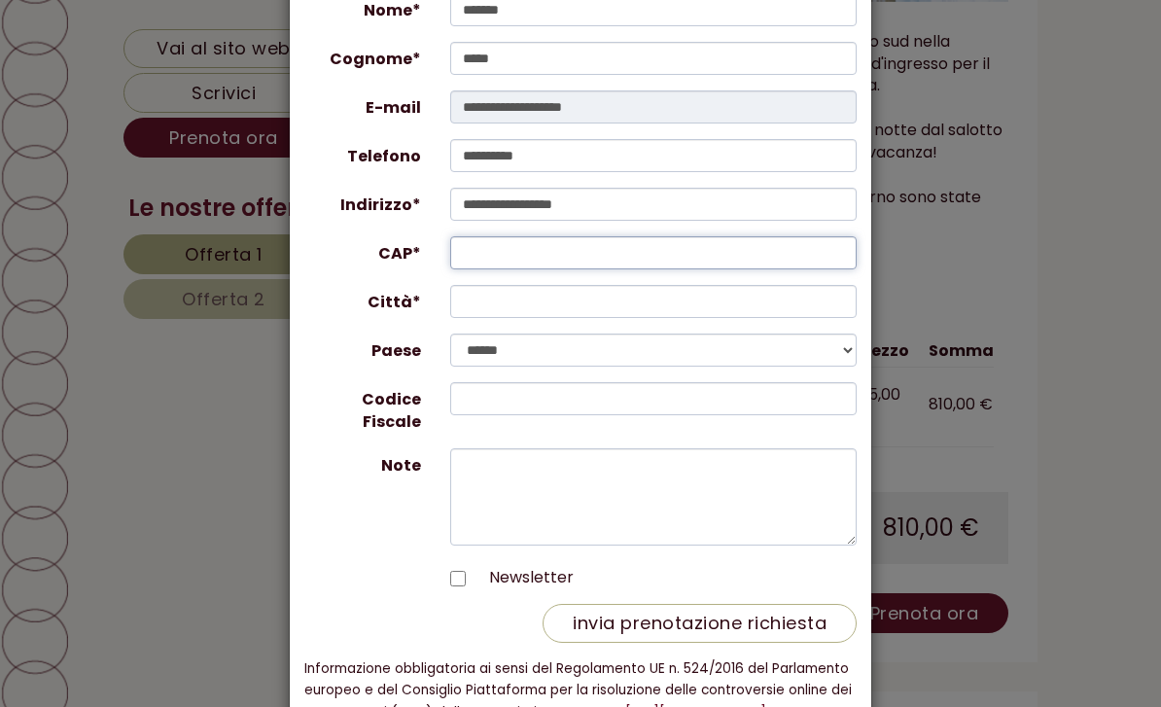
click at [710, 254] on input "CAP*" at bounding box center [654, 252] width 408 height 33
type input "*****"
click at [642, 305] on input "Città*" at bounding box center [654, 301] width 408 height 33
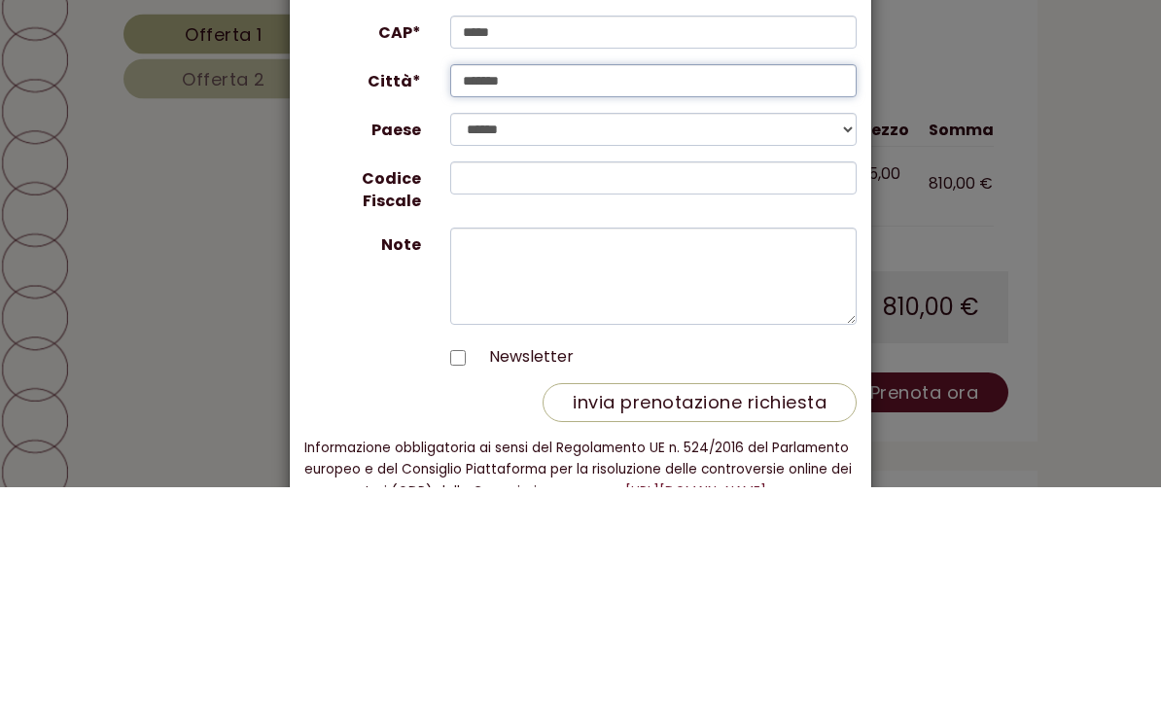
type input "*******"
click at [554, 382] on input "Codice Fiscale" at bounding box center [654, 398] width 408 height 33
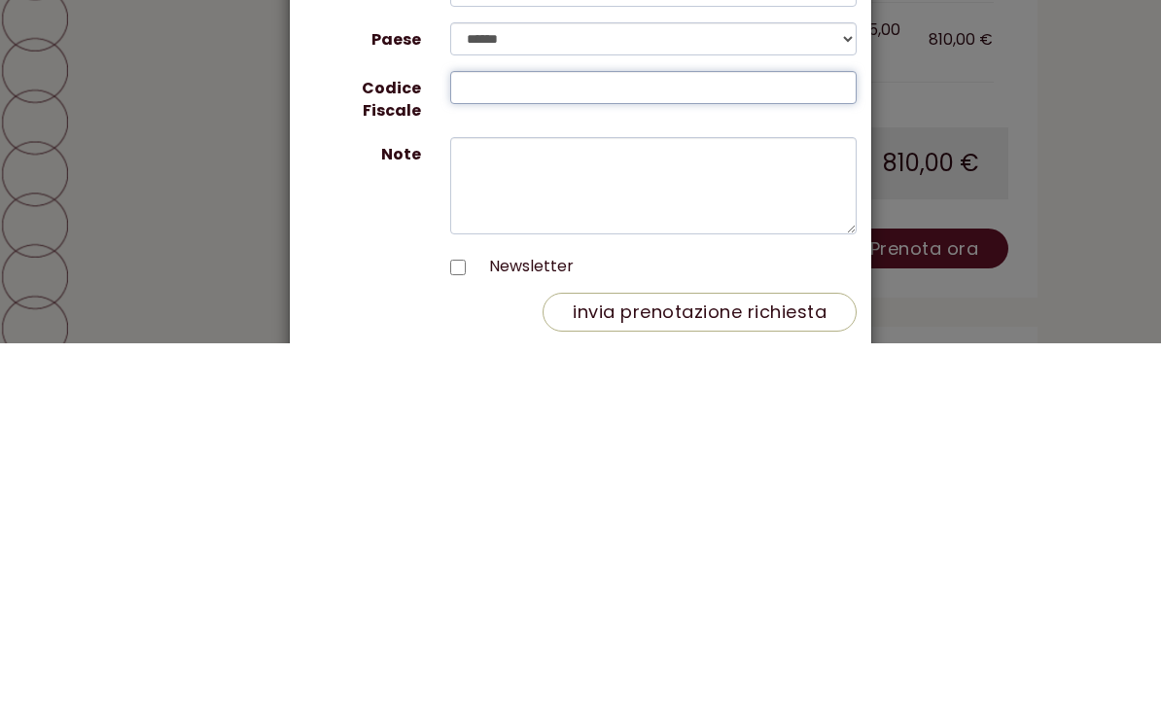
scroll to position [124, 0]
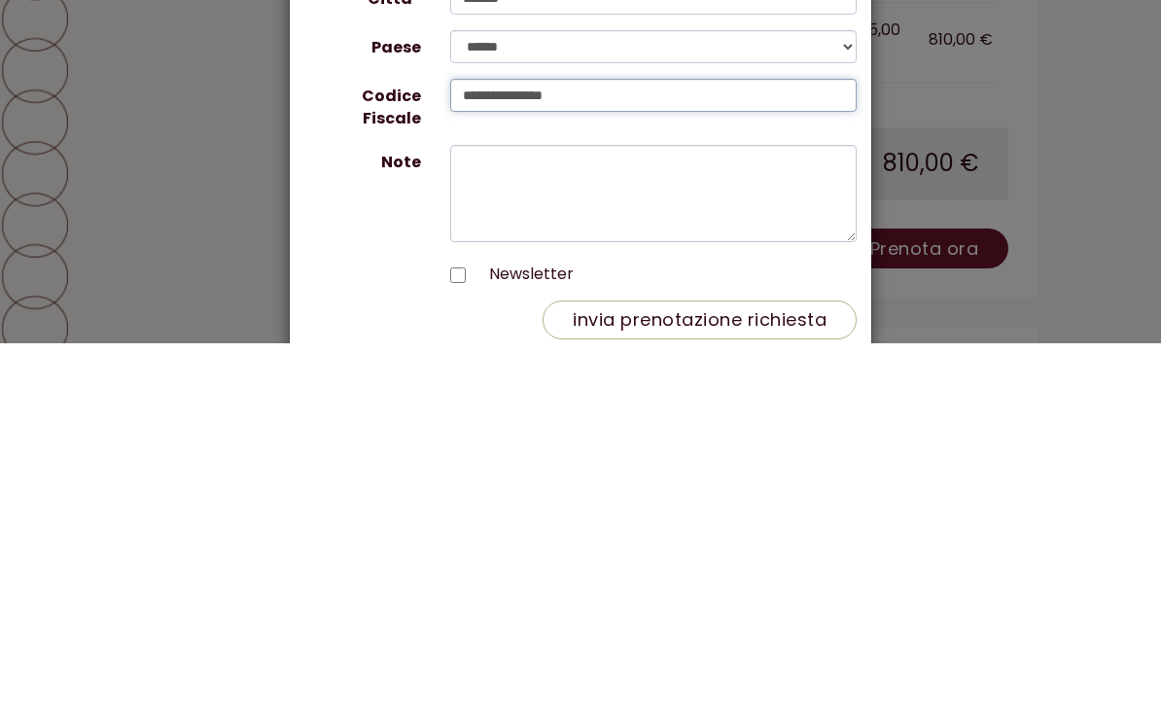
type input "**********"
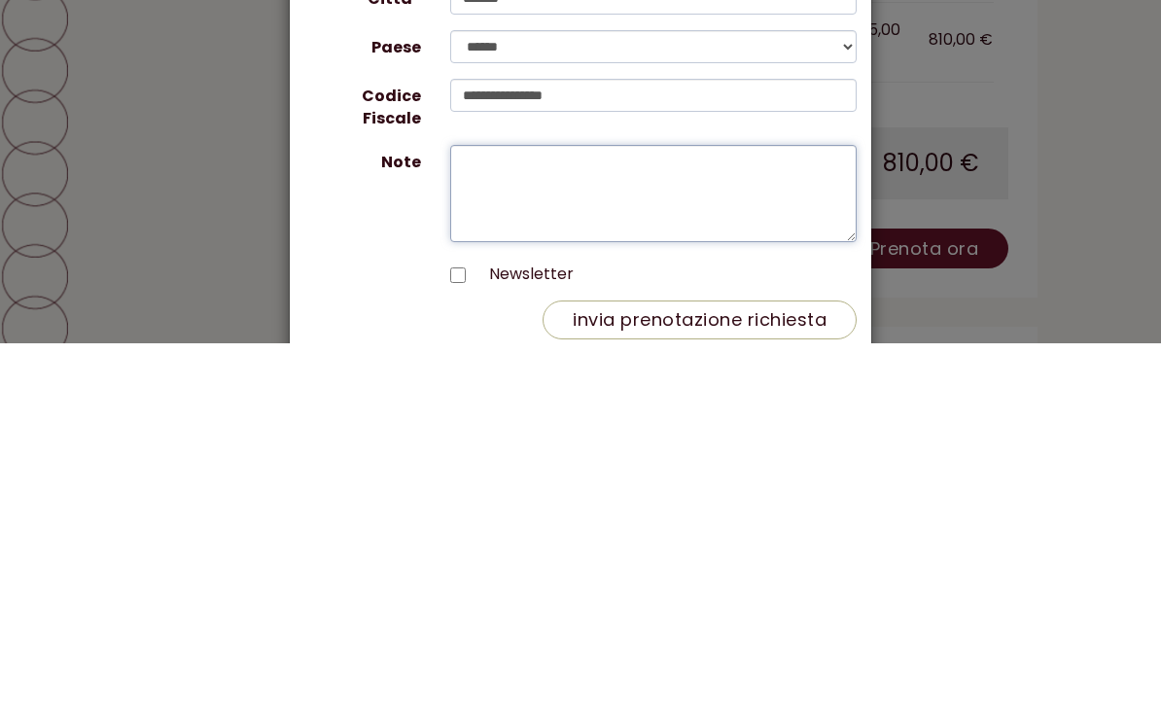
click at [543, 510] on textarea "Note" at bounding box center [654, 558] width 408 height 97
type textarea "*"
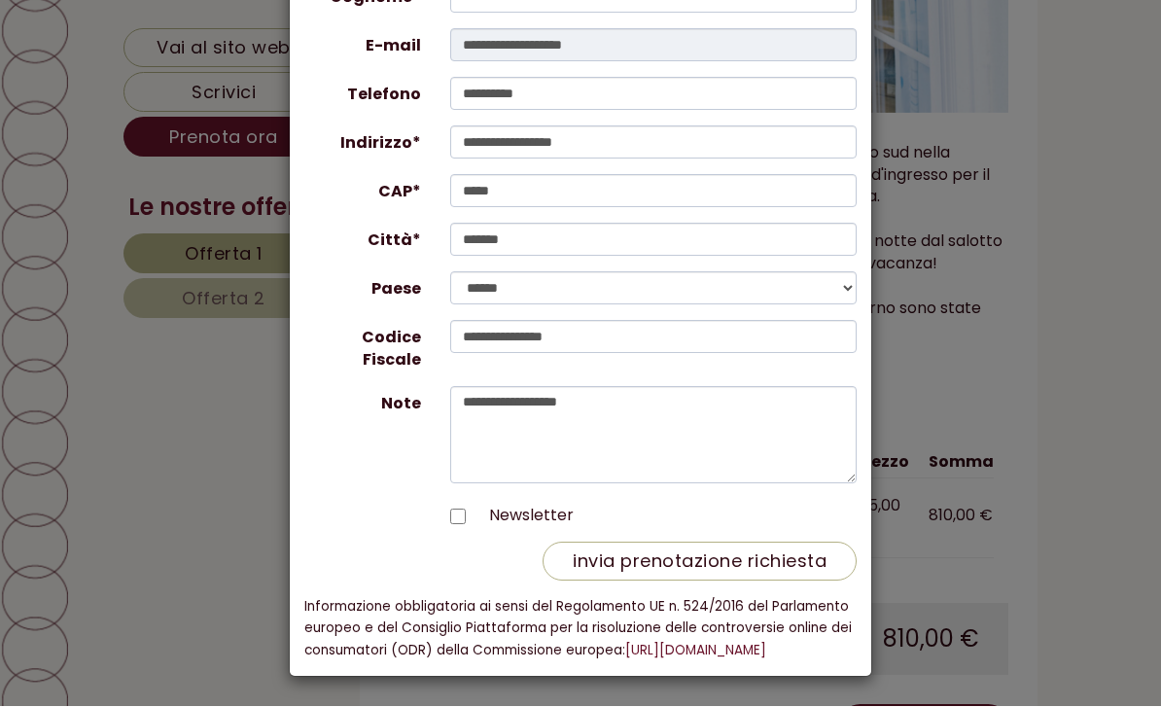
scroll to position [3200, 0]
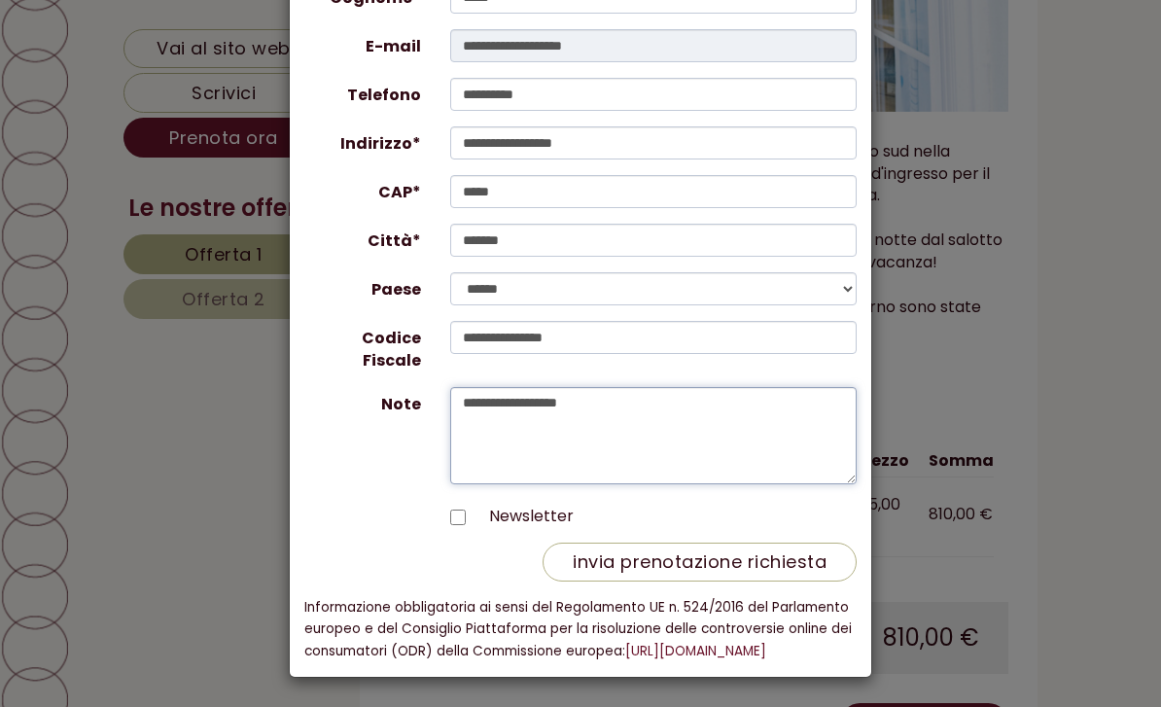
type textarea "**********"
click at [708, 550] on button "invia prenotazione richiesta" at bounding box center [700, 562] width 314 height 39
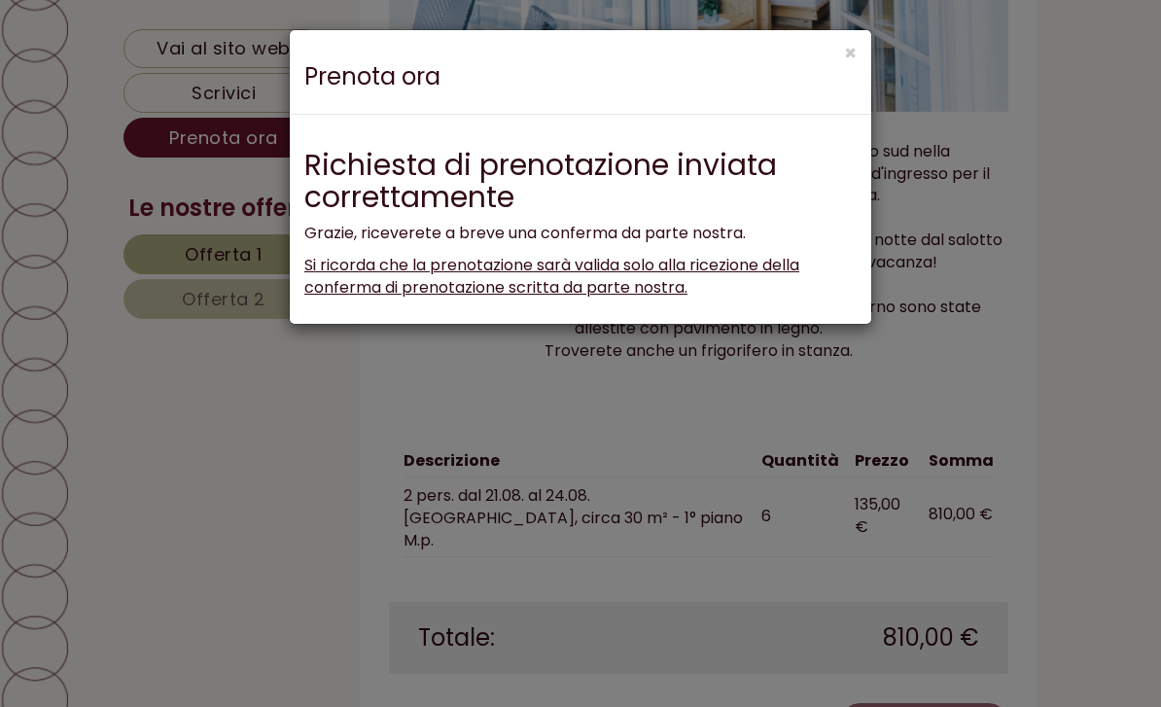
scroll to position [0, 0]
click at [854, 56] on button "×" at bounding box center [850, 53] width 13 height 20
